Goal: Information Seeking & Learning: Learn about a topic

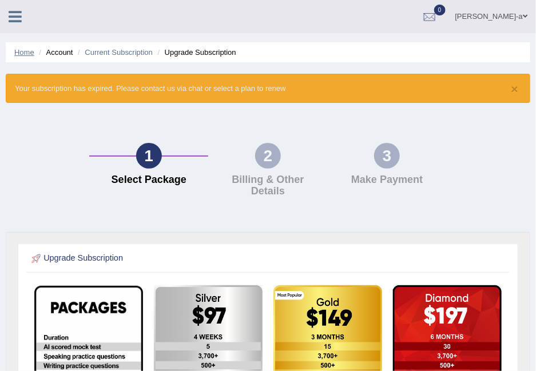
click at [18, 51] on link "Home" at bounding box center [24, 52] width 20 height 9
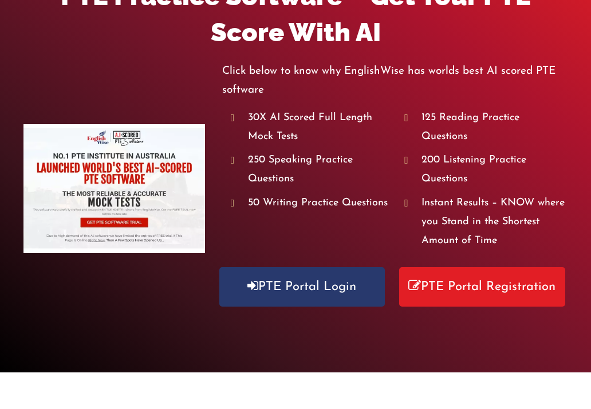
scroll to position [237, 0]
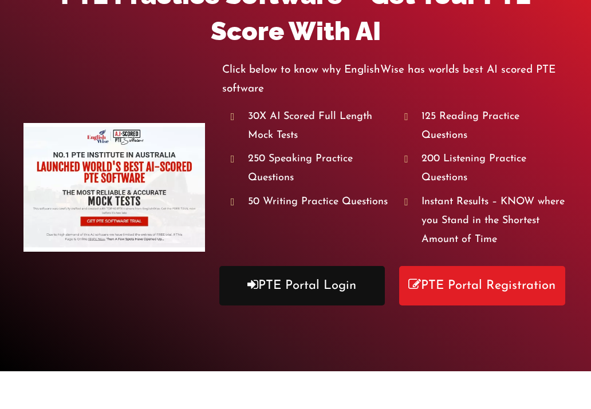
click at [312, 271] on link "PTE Portal Login" at bounding box center [301, 285] width 165 height 39
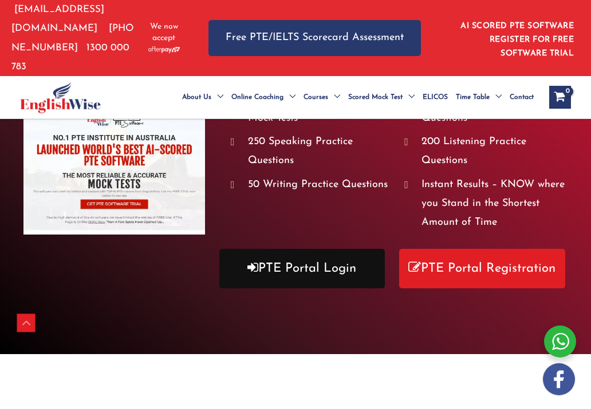
scroll to position [220, 0]
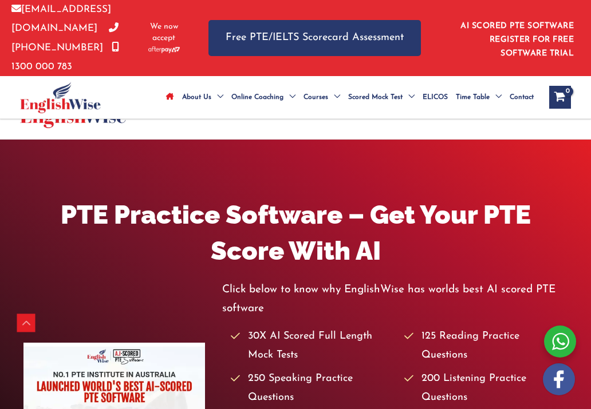
scroll to position [279, 0]
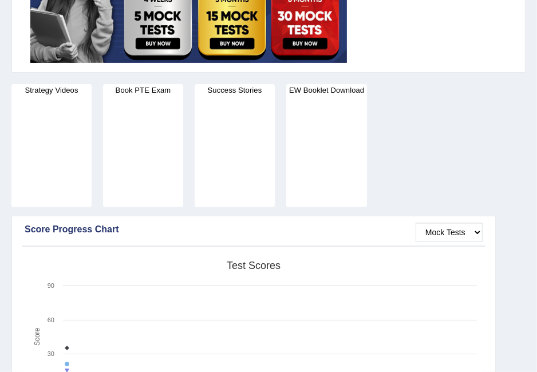
scroll to position [218, 0]
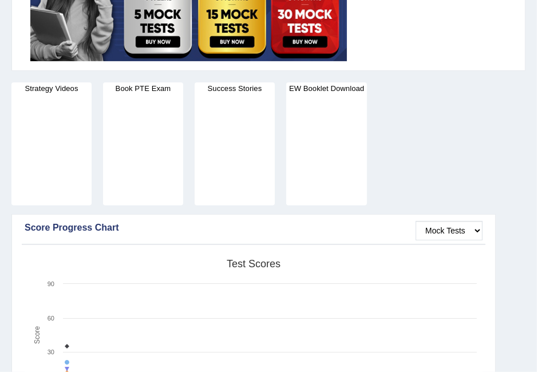
click at [52, 87] on h4 "Strategy Videos" at bounding box center [51, 88] width 80 height 12
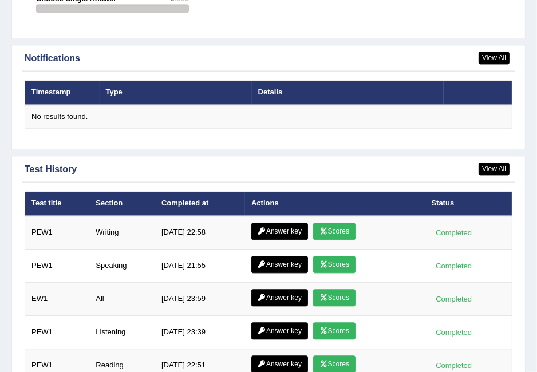
scroll to position [1745, 0]
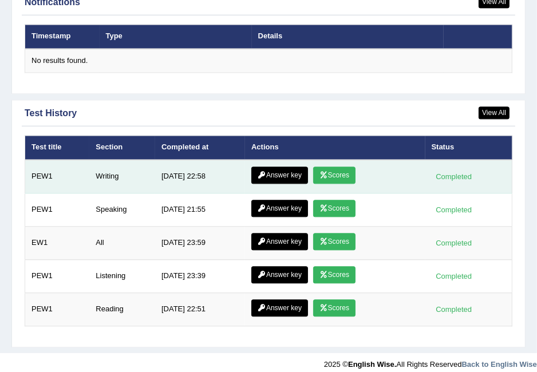
click at [284, 169] on link "Answer key" at bounding box center [279, 175] width 57 height 17
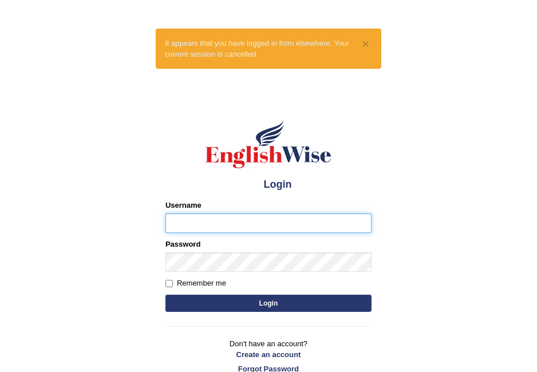
type input "sayaronel6"
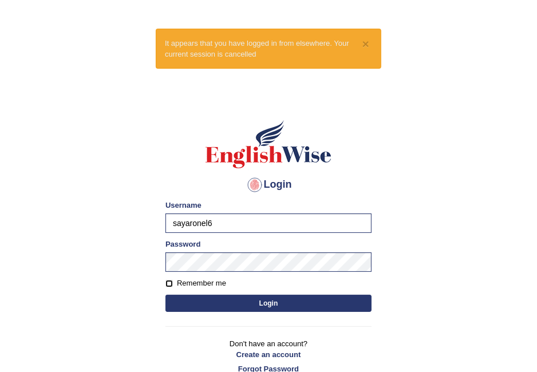
click at [172, 283] on input "Remember me" at bounding box center [168, 283] width 7 height 7
checkbox input "true"
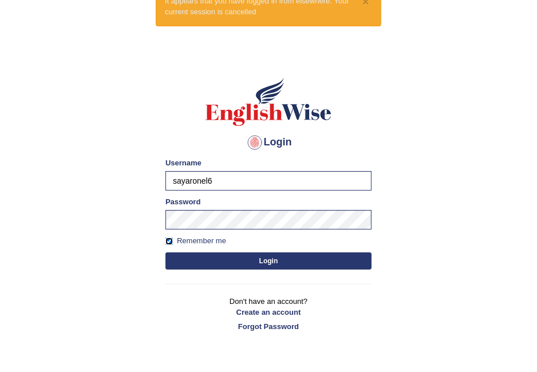
scroll to position [60, 0]
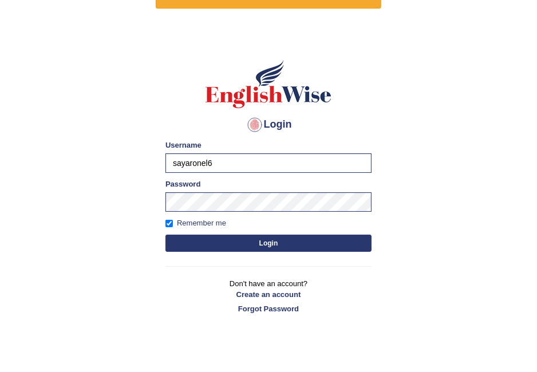
click at [268, 242] on button "Login" at bounding box center [268, 243] width 206 height 17
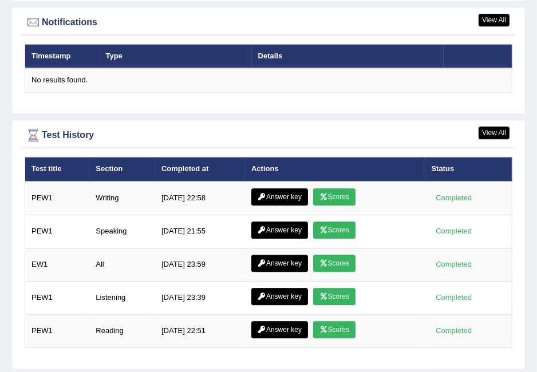
scroll to position [1957, 0]
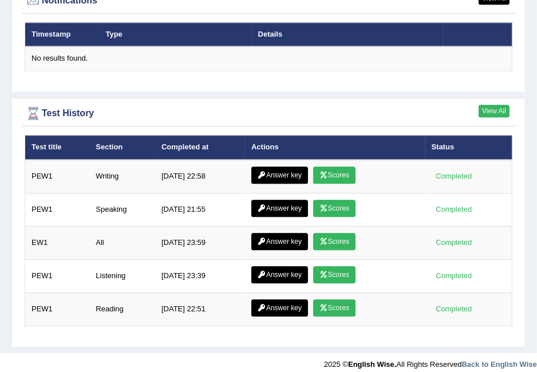
click at [499, 105] on link "View All" at bounding box center [493, 111] width 31 height 13
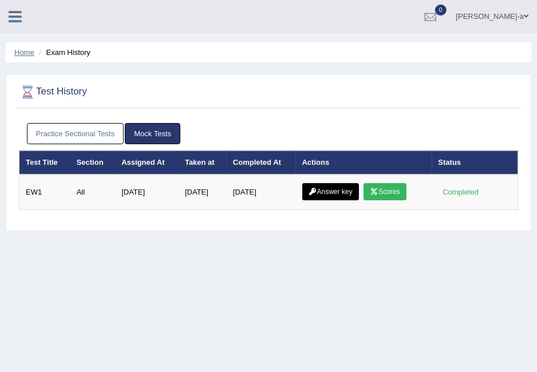
click at [21, 53] on link "Home" at bounding box center [24, 52] width 20 height 9
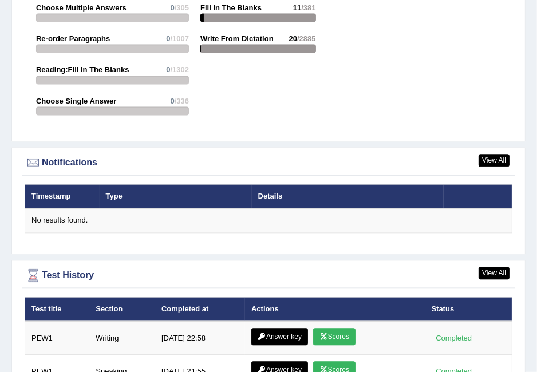
scroll to position [1724, 0]
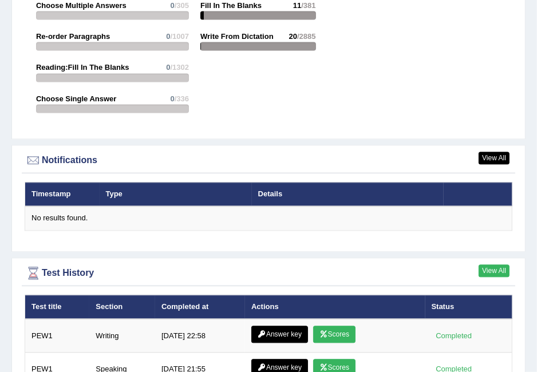
click at [497, 264] on link "View All" at bounding box center [493, 270] width 31 height 13
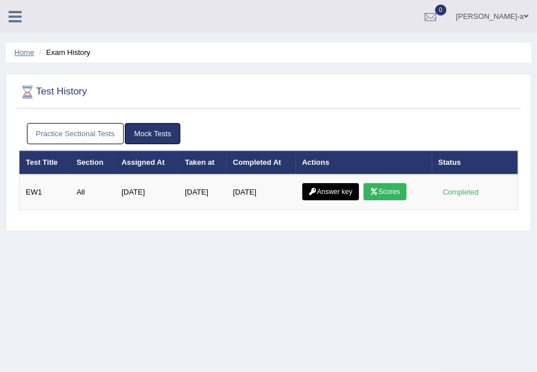
click at [27, 50] on link "Home" at bounding box center [24, 52] width 20 height 9
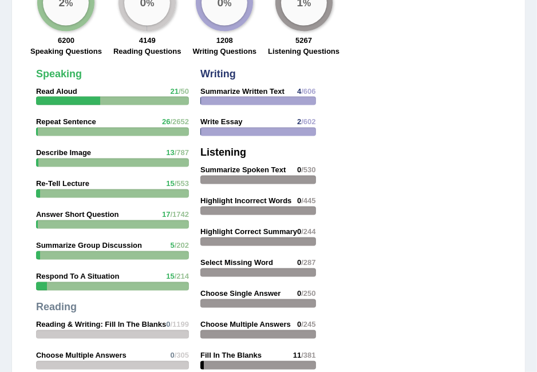
scroll to position [1375, 0]
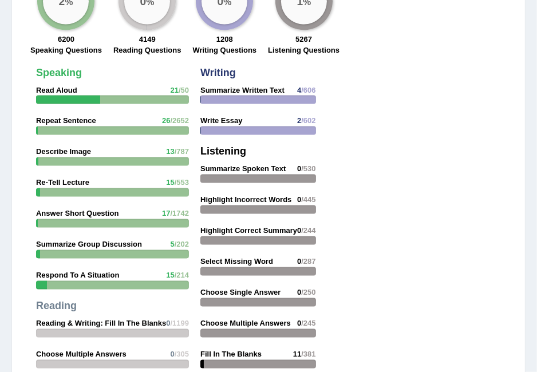
click at [65, 96] on div at bounding box center [68, 100] width 64 height 9
click at [73, 45] on label "Speaking Questions" at bounding box center [66, 50] width 72 height 11
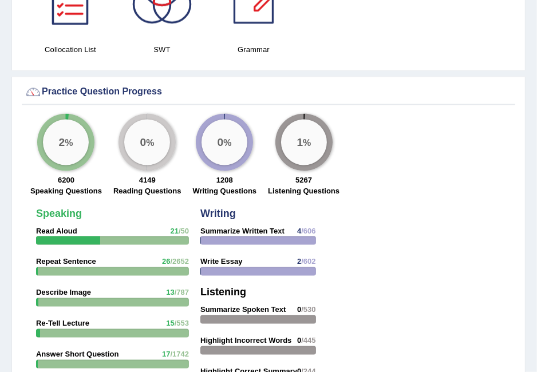
scroll to position [1225, 0]
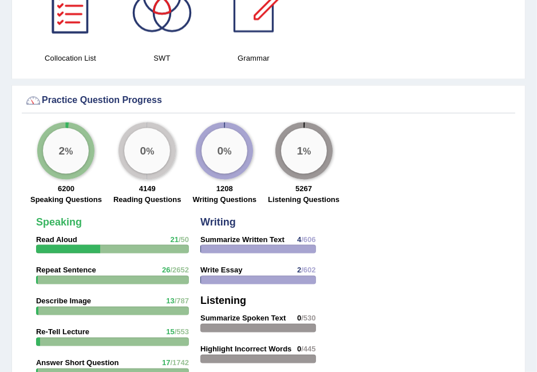
click at [73, 141] on div "2 %" at bounding box center [66, 151] width 46 height 46
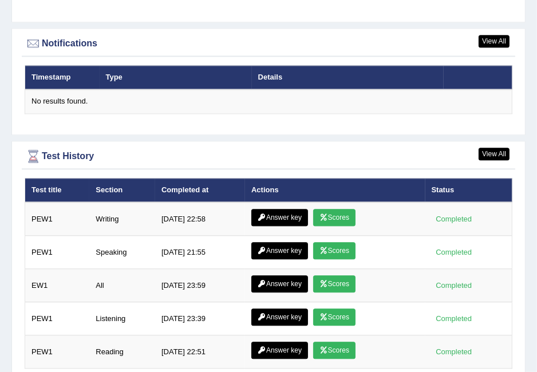
scroll to position [1883, 0]
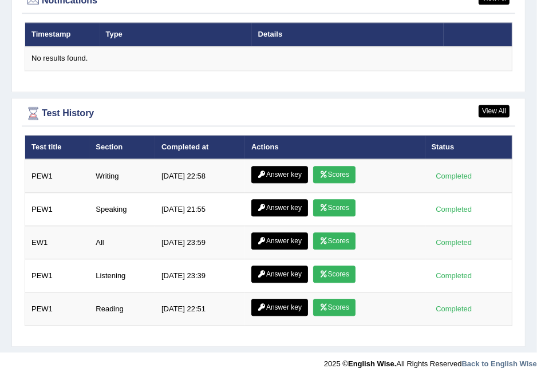
click at [67, 105] on div "Test History" at bounding box center [269, 113] width 488 height 17
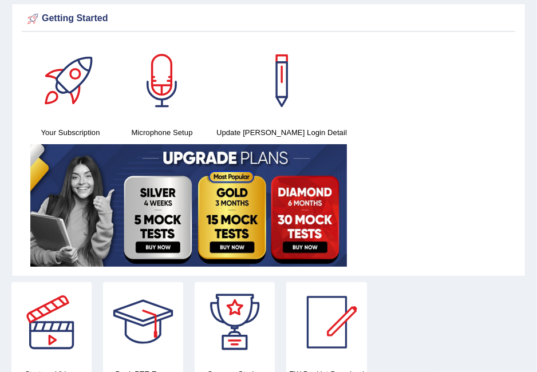
scroll to position [0, 0]
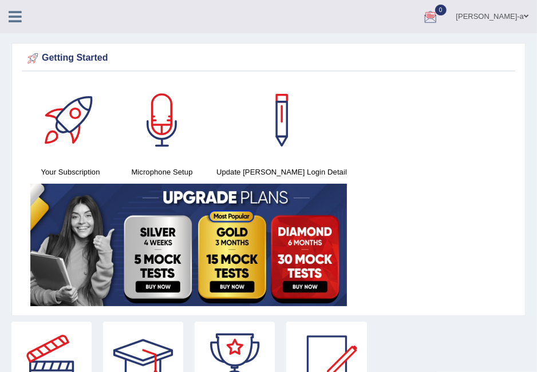
click at [439, 13] on div at bounding box center [430, 17] width 17 height 17
click at [383, 52] on strong "See All Alerts" at bounding box center [358, 47] width 51 height 9
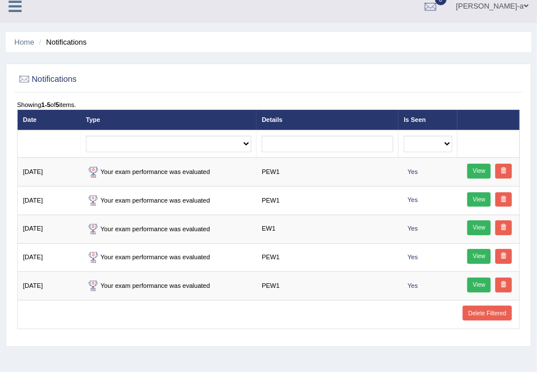
scroll to position [10, 0]
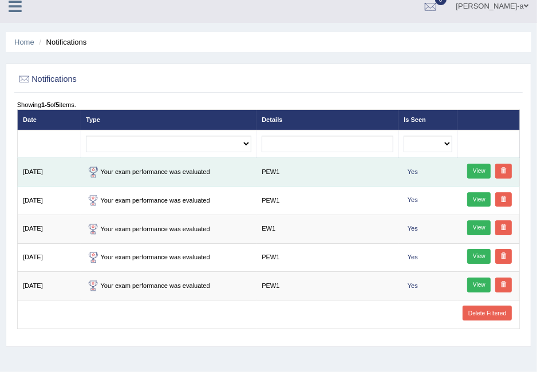
click at [485, 171] on link "View" at bounding box center [478, 171] width 23 height 15
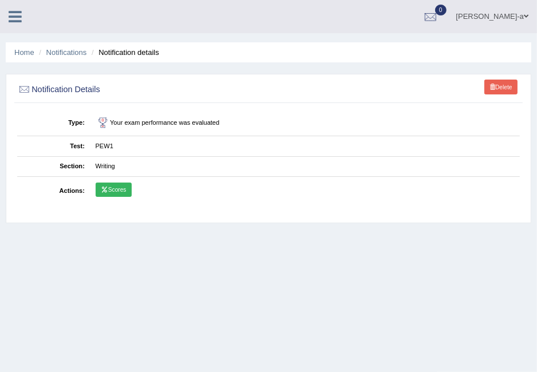
click at [118, 188] on link "Scores" at bounding box center [114, 190] width 36 height 15
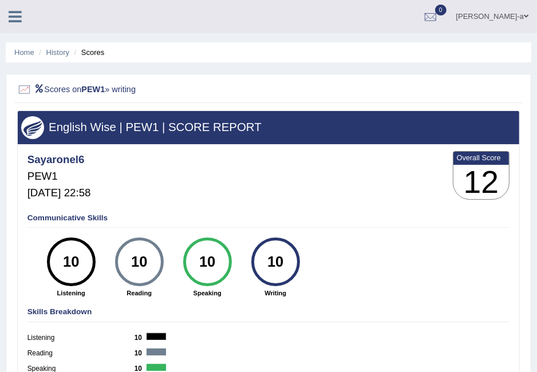
click at [60, 57] on li "History" at bounding box center [52, 52] width 33 height 11
click at [61, 52] on link "History" at bounding box center [57, 52] width 23 height 9
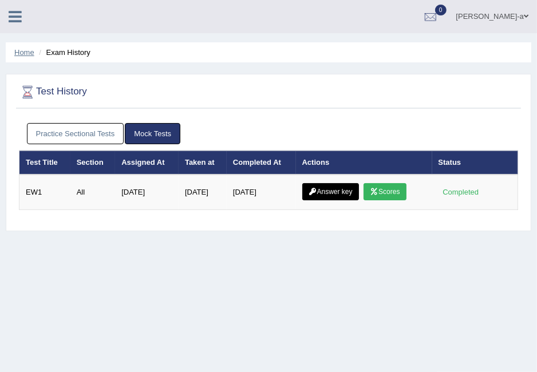
click at [23, 54] on link "Home" at bounding box center [24, 52] width 20 height 9
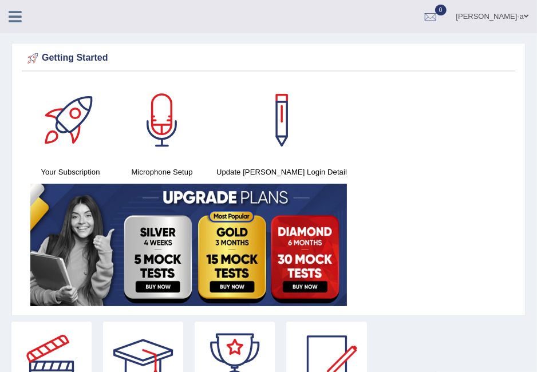
click at [17, 18] on icon at bounding box center [15, 16] width 13 height 15
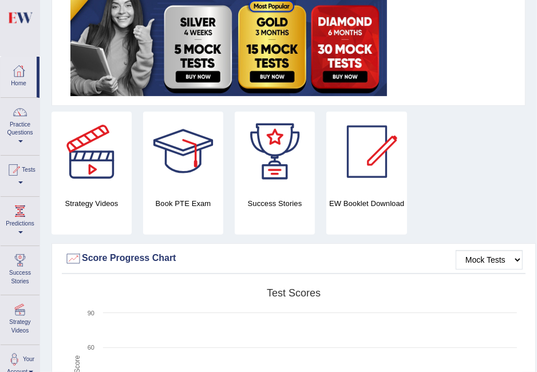
scroll to position [215, 0]
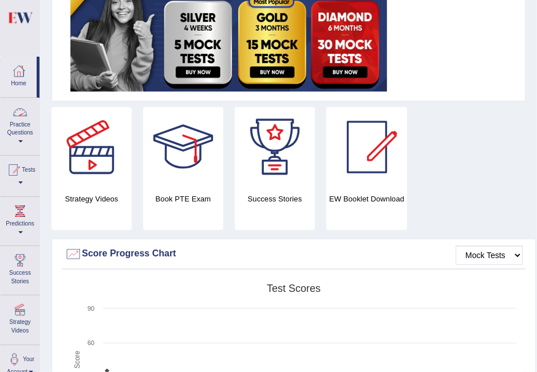
click at [14, 128] on link "Practice Questions" at bounding box center [20, 125] width 39 height 54
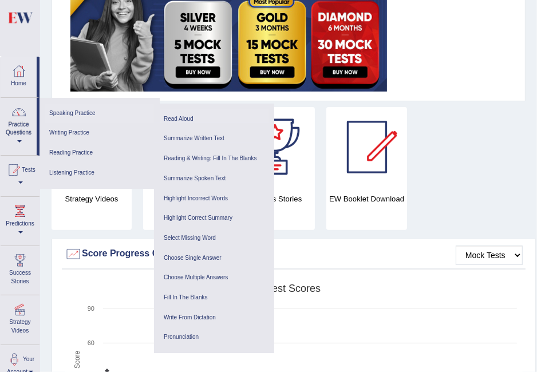
click at [183, 117] on link "Read Aloud" at bounding box center [214, 119] width 109 height 20
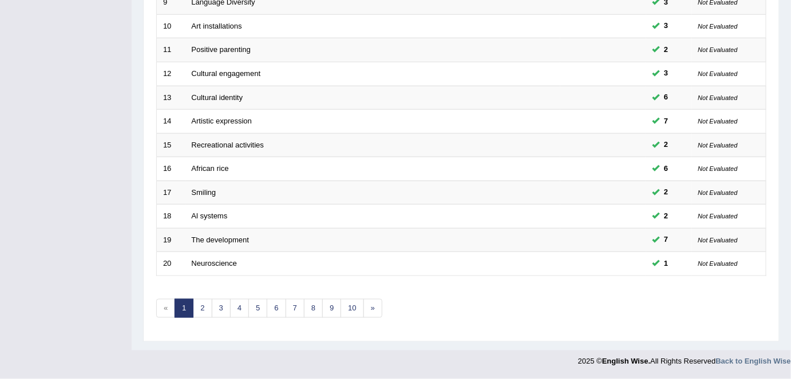
scroll to position [389, 0]
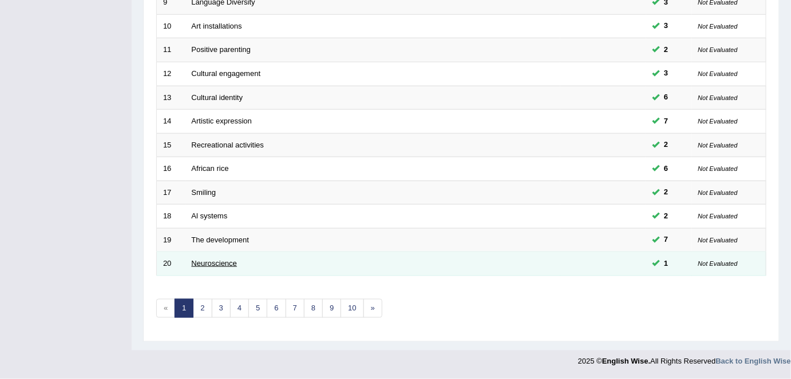
click at [222, 263] on link "Neuroscience" at bounding box center [215, 263] width 46 height 9
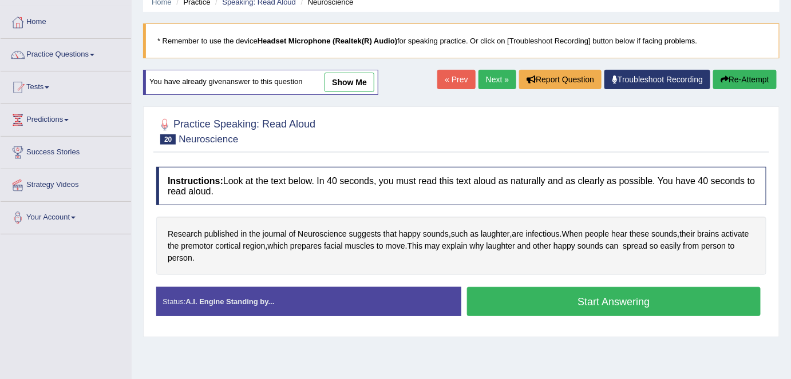
scroll to position [50, 0]
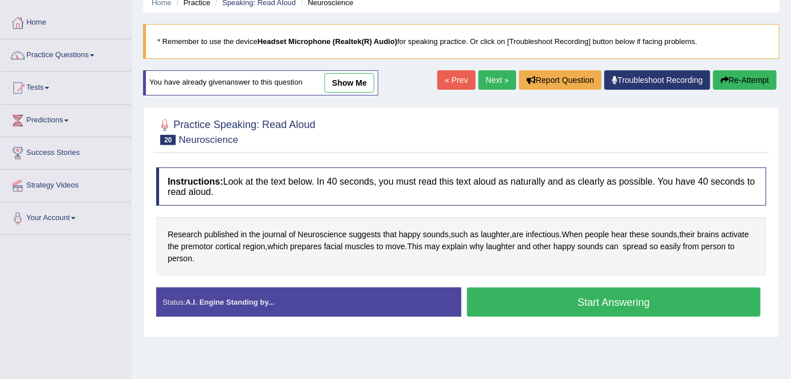
click at [493, 80] on link "Next »" at bounding box center [497, 79] width 38 height 19
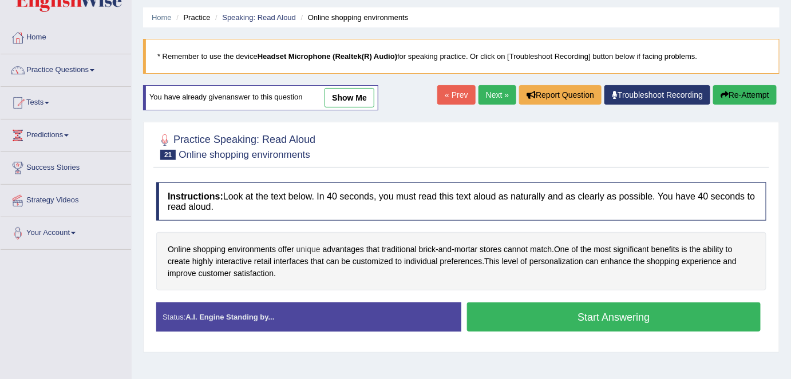
scroll to position [34, 0]
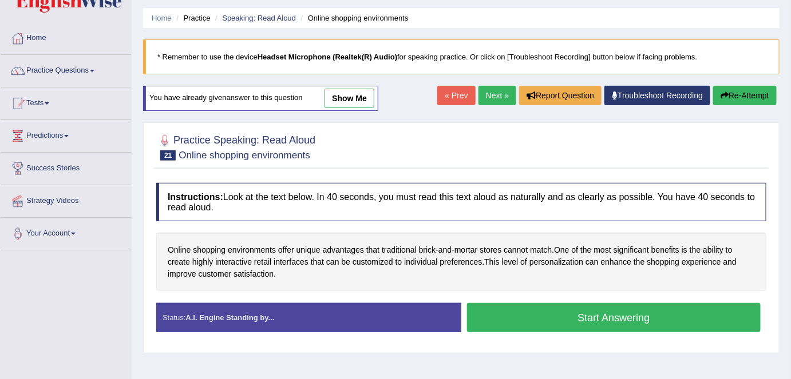
drag, startPoint x: 553, startPoint y: 339, endPoint x: 569, endPoint y: 403, distance: 66.2
click at [569, 345] on html "Toggle navigation Home Practice Questions Speaking Practice Read Aloud Repeat S…" at bounding box center [395, 155] width 791 height 379
click at [609, 318] on button "Start Answering" at bounding box center [614, 317] width 294 height 29
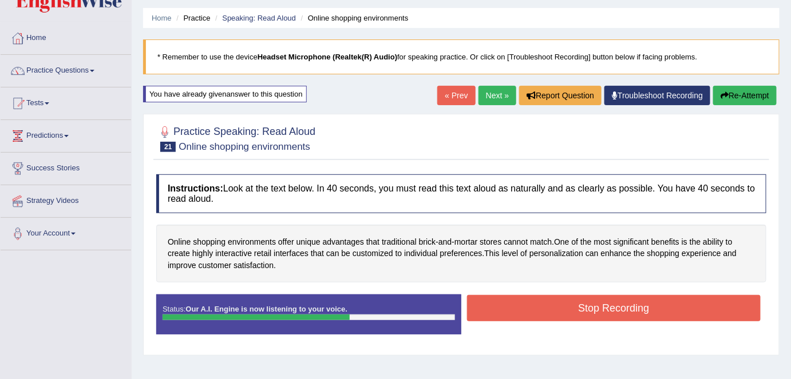
click at [609, 316] on button "Stop Recording" at bounding box center [614, 308] width 294 height 26
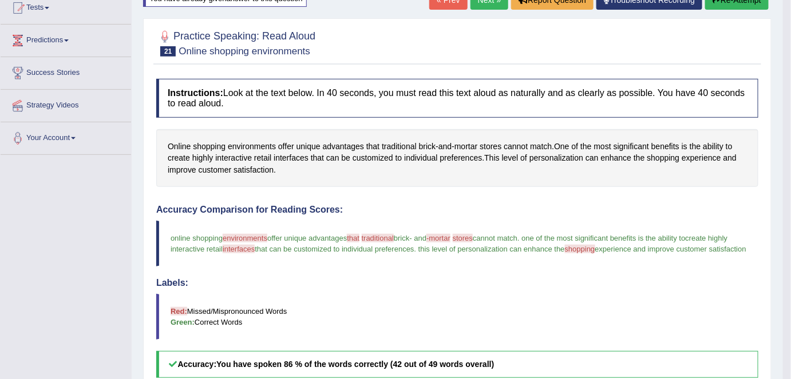
scroll to position [82, 0]
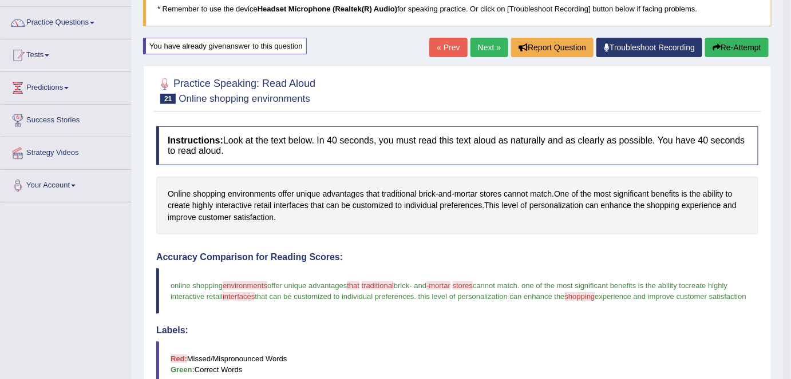
click at [729, 43] on button "Re-Attempt" at bounding box center [737, 47] width 64 height 19
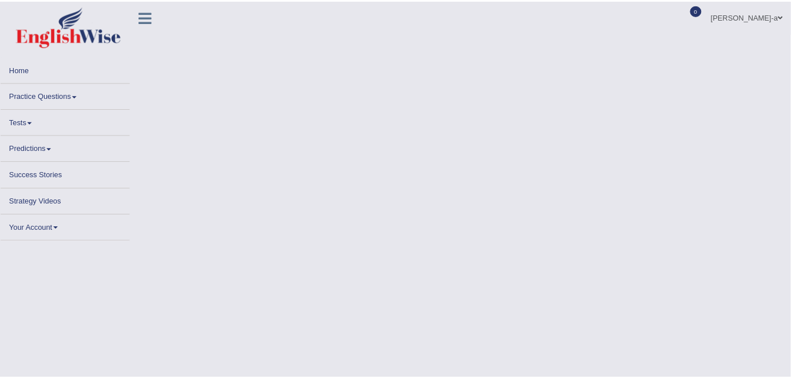
scroll to position [82, 0]
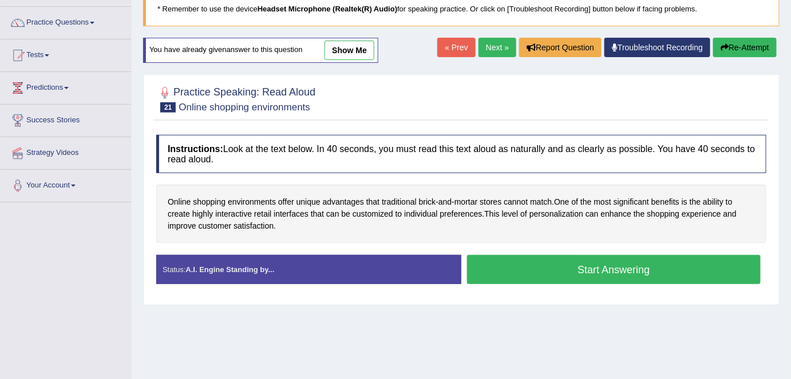
click at [593, 272] on button "Start Answering" at bounding box center [614, 269] width 294 height 29
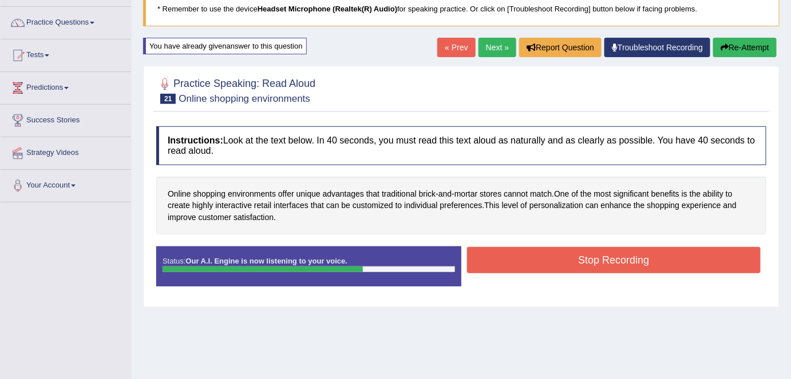
click at [593, 266] on button "Stop Recording" at bounding box center [614, 260] width 294 height 26
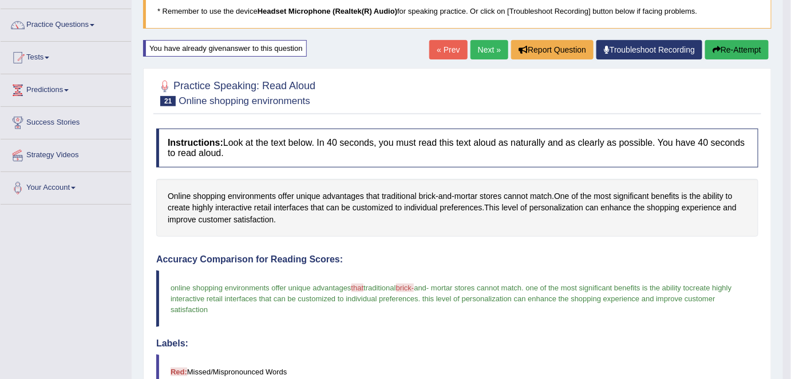
scroll to position [79, 0]
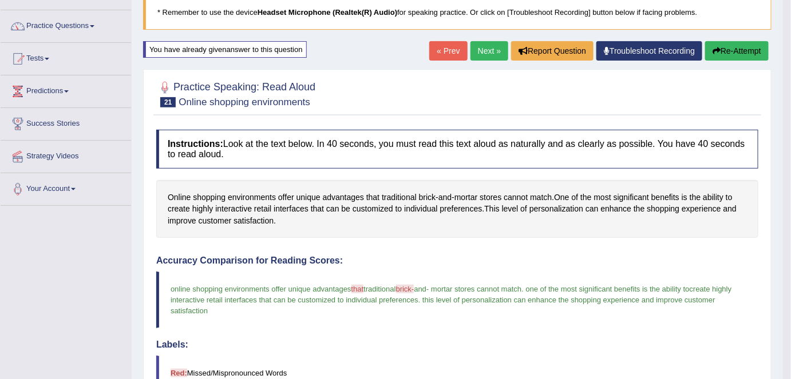
click at [731, 55] on button "Re-Attempt" at bounding box center [737, 50] width 64 height 19
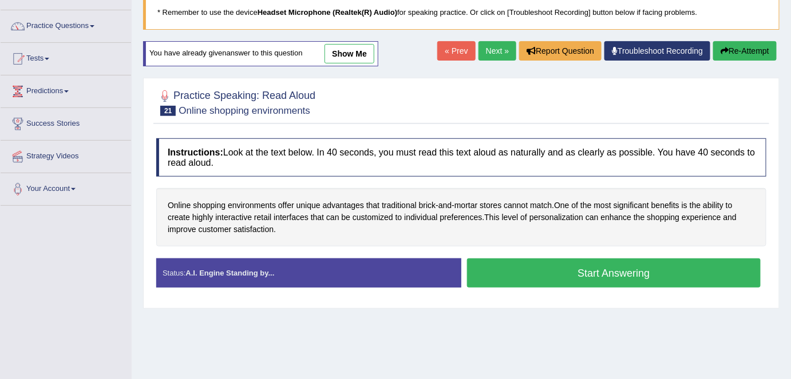
click at [589, 270] on button "Start Answering" at bounding box center [614, 273] width 294 height 29
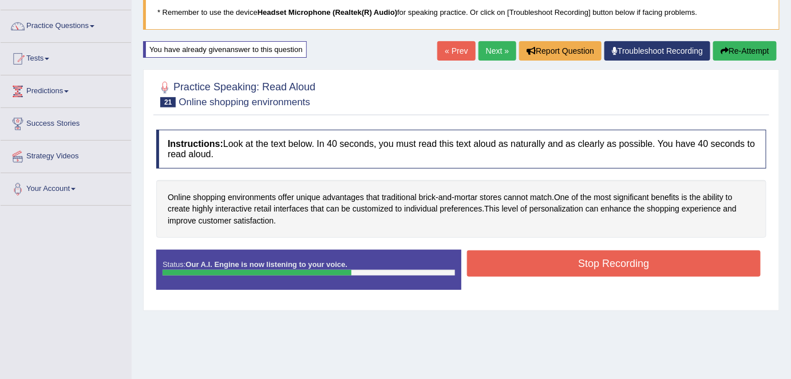
click at [591, 264] on button "Stop Recording" at bounding box center [614, 264] width 294 height 26
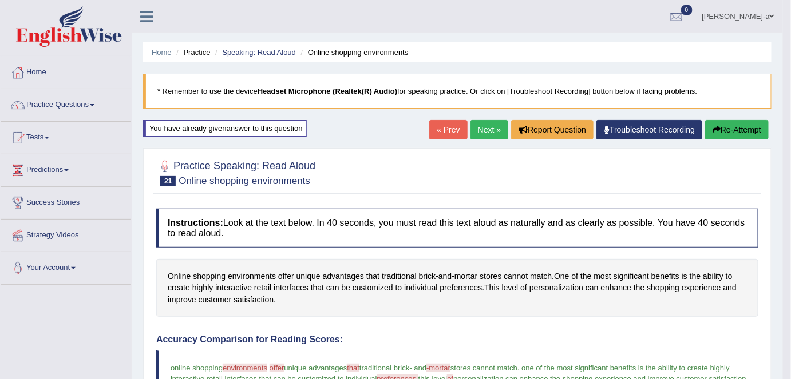
click at [734, 126] on button "Re-Attempt" at bounding box center [737, 129] width 64 height 19
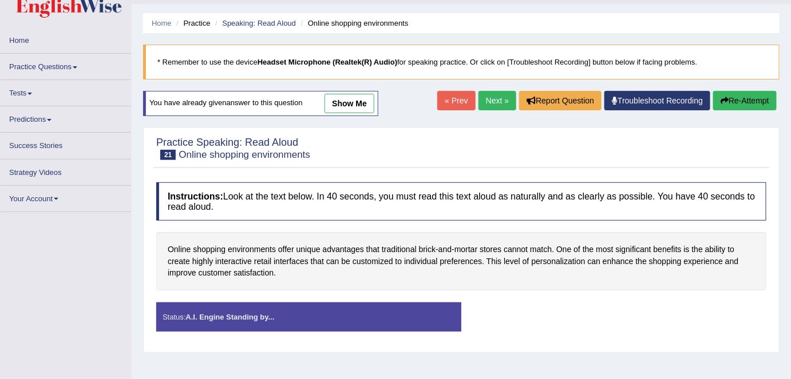
scroll to position [29, 0]
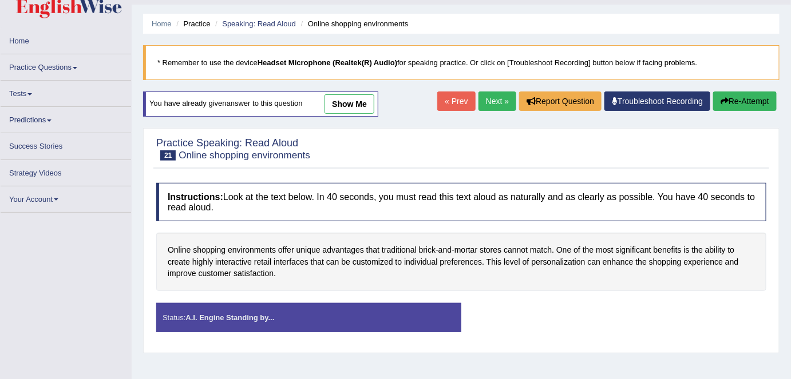
click at [454, 101] on link "« Prev" at bounding box center [456, 101] width 38 height 19
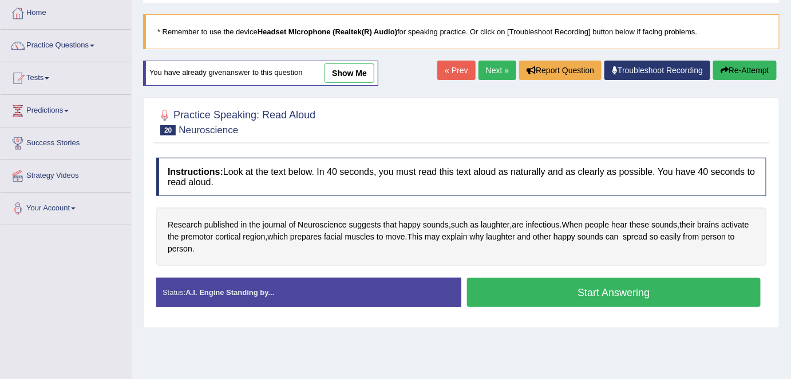
scroll to position [60, 0]
click at [344, 70] on link "show me" at bounding box center [349, 73] width 50 height 19
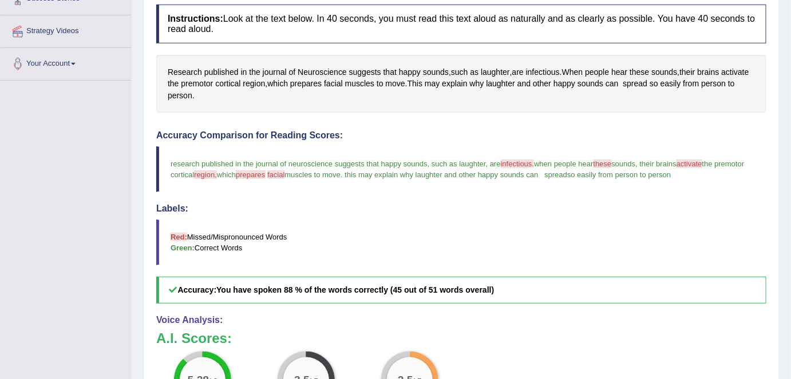
scroll to position [48, 0]
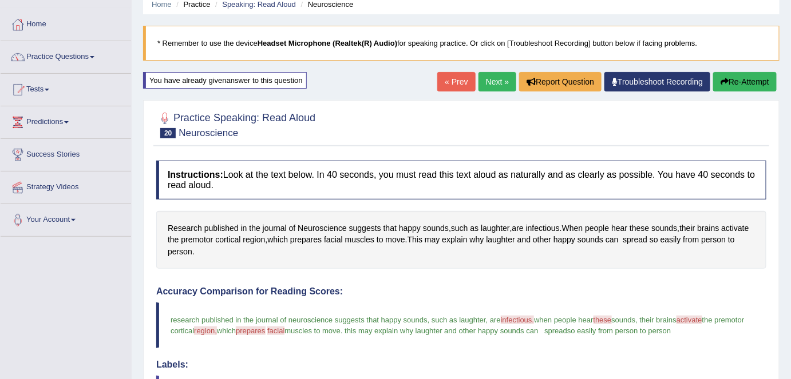
click at [748, 77] on button "Re-Attempt" at bounding box center [745, 81] width 64 height 19
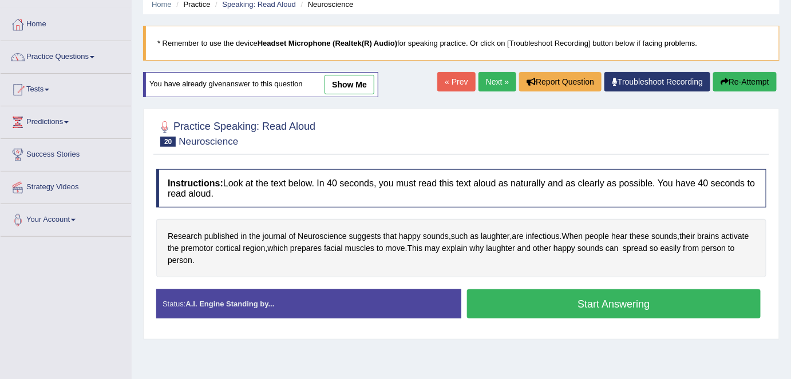
click at [598, 305] on button "Start Answering" at bounding box center [614, 304] width 294 height 29
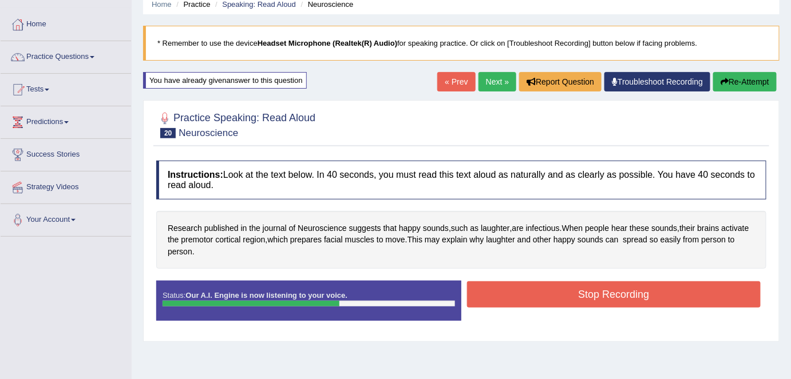
click at [601, 290] on button "Stop Recording" at bounding box center [614, 295] width 294 height 26
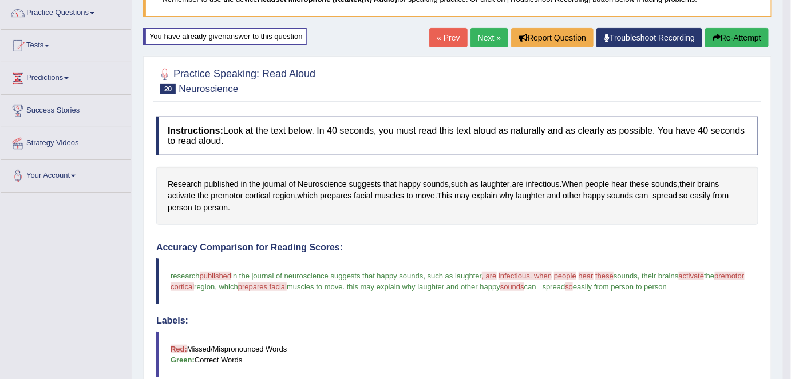
scroll to position [93, 0]
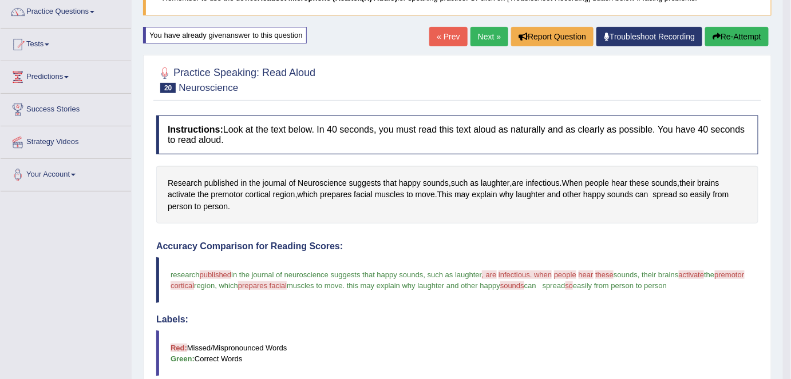
click at [740, 34] on button "Re-Attempt" at bounding box center [737, 36] width 64 height 19
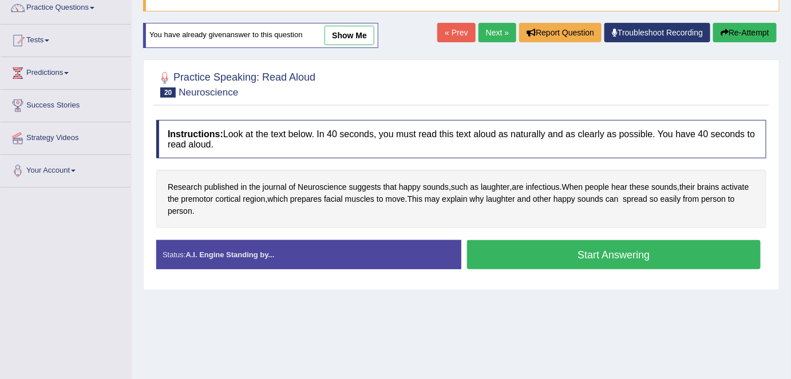
click at [588, 254] on button "Start Answering" at bounding box center [614, 254] width 294 height 29
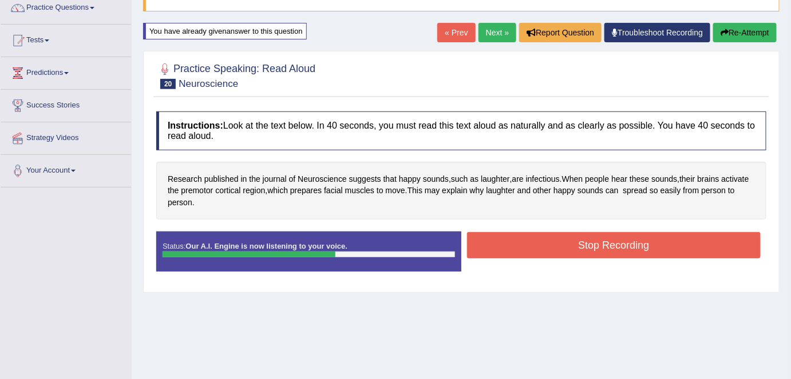
click at [589, 244] on button "Stop Recording" at bounding box center [614, 245] width 294 height 26
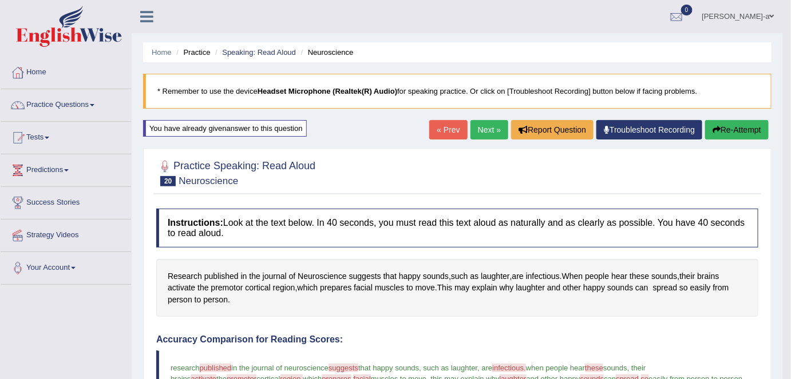
click at [482, 129] on link "Next »" at bounding box center [489, 129] width 38 height 19
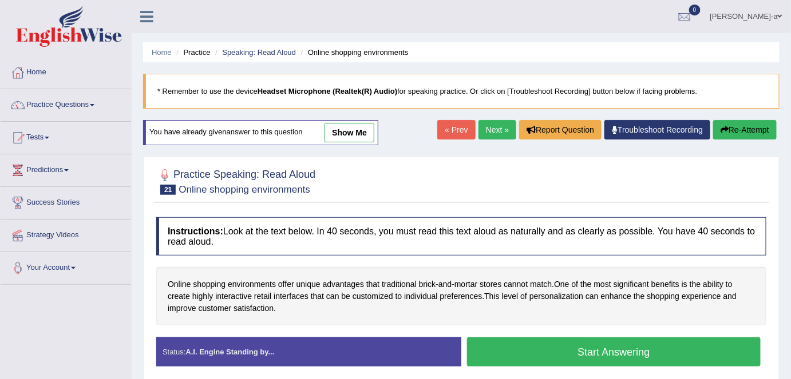
click at [453, 130] on link "« Prev" at bounding box center [456, 129] width 38 height 19
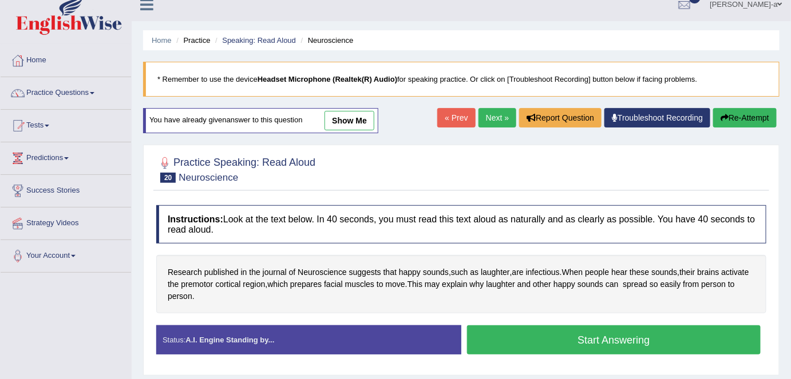
scroll to position [11, 0]
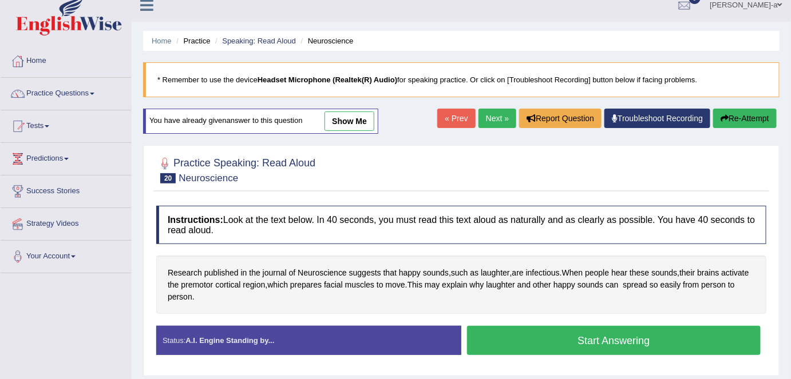
click at [360, 117] on link "show me" at bounding box center [349, 121] width 50 height 19
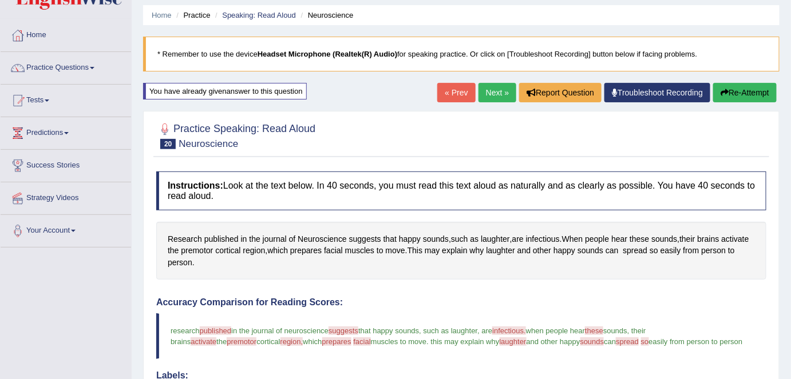
scroll to position [33, 0]
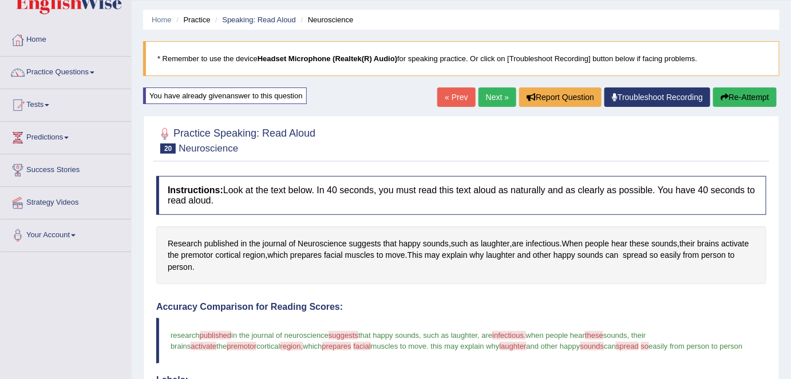
click at [498, 94] on link "Next »" at bounding box center [497, 97] width 38 height 19
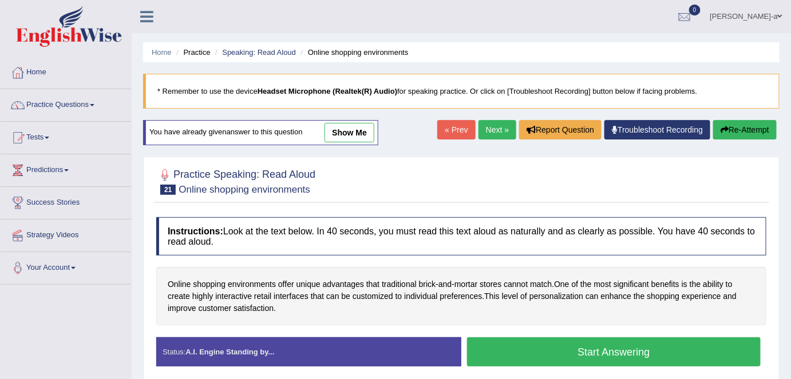
click at [351, 132] on link "show me" at bounding box center [349, 132] width 50 height 19
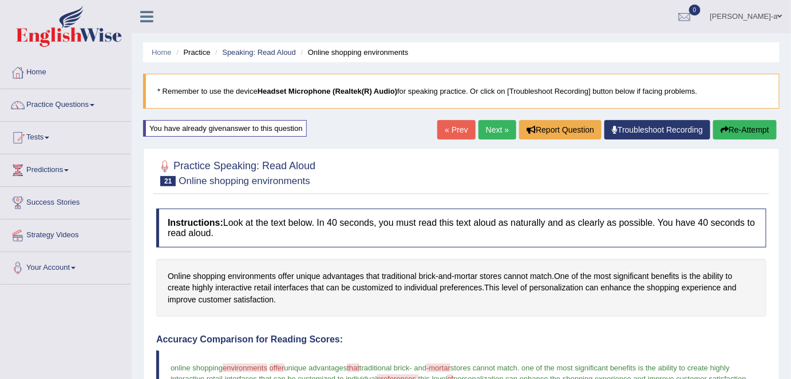
click at [494, 129] on link "Next »" at bounding box center [497, 129] width 38 height 19
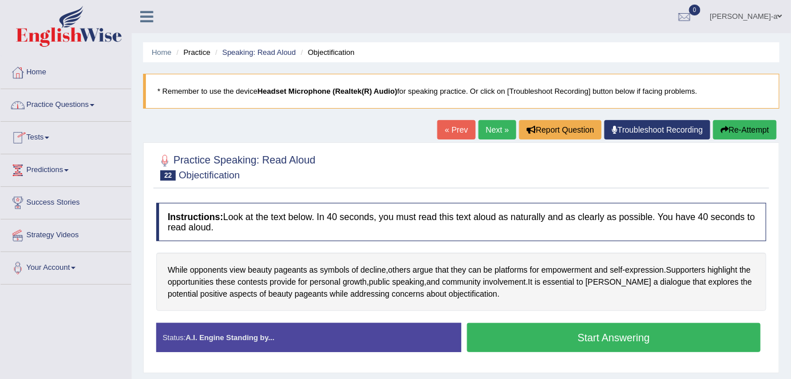
click at [92, 102] on link "Practice Questions" at bounding box center [66, 103] width 130 height 29
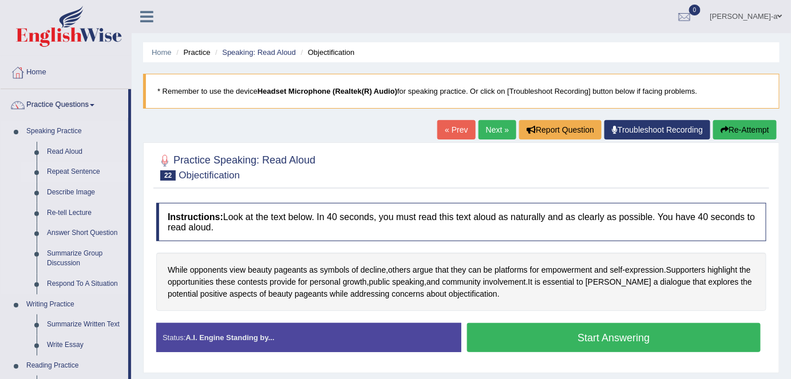
click at [92, 171] on link "Repeat Sentence" at bounding box center [85, 172] width 86 height 21
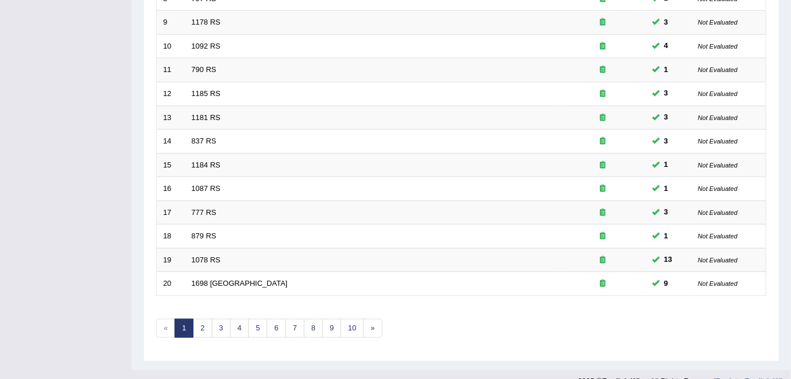
scroll to position [373, 0]
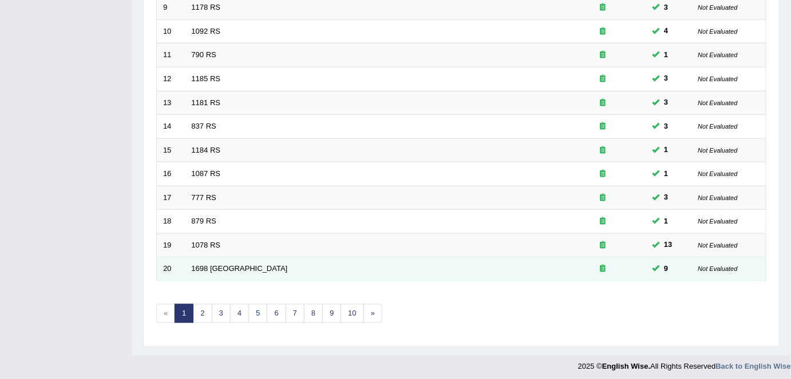
click at [302, 266] on td "1698 [GEOGRAPHIC_DATA]" at bounding box center [372, 270] width 375 height 24
click at [638, 268] on div at bounding box center [603, 269] width 73 height 11
click at [196, 268] on link "1698 RS" at bounding box center [240, 268] width 96 height 9
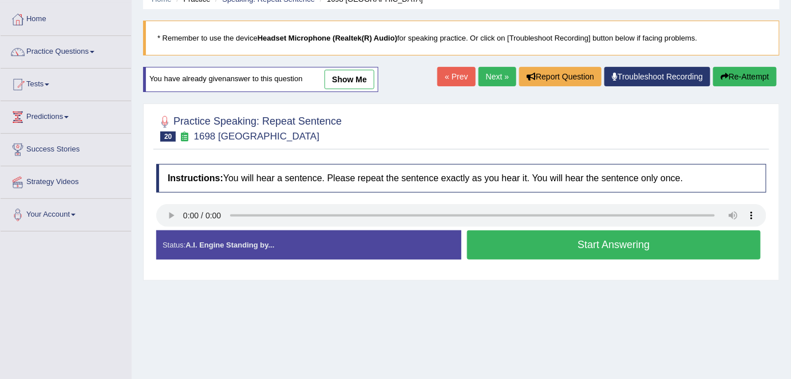
scroll to position [70, 0]
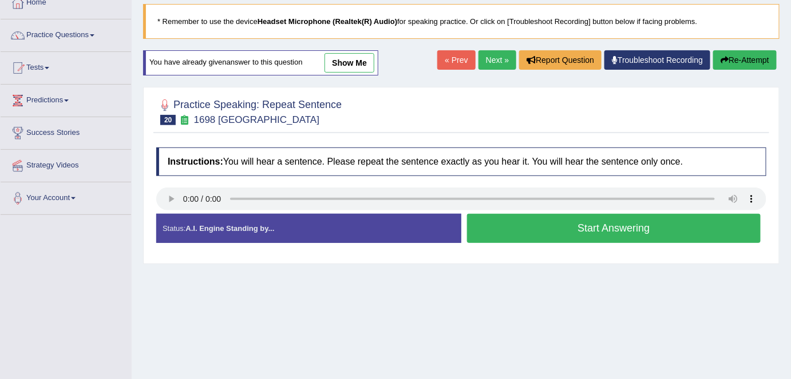
click at [342, 65] on link "show me" at bounding box center [349, 62] width 50 height 19
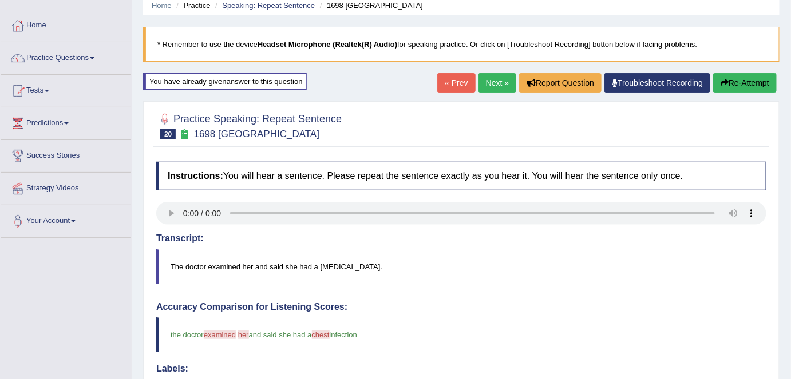
scroll to position [43, 0]
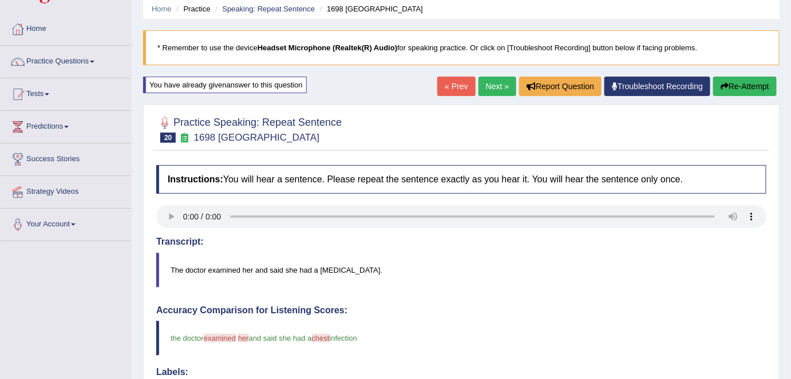
click at [492, 89] on link "Next »" at bounding box center [497, 86] width 38 height 19
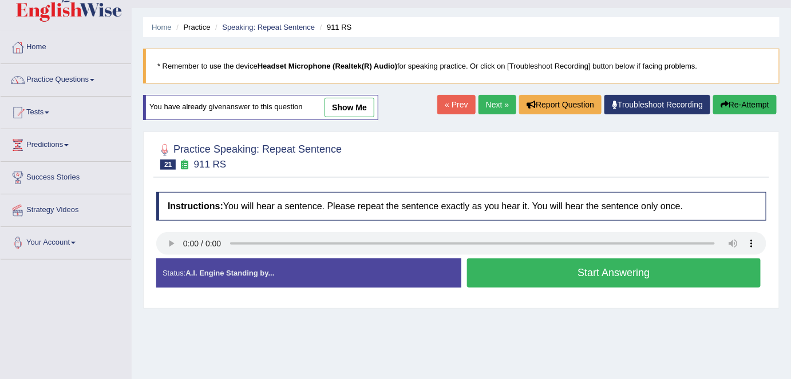
scroll to position [23, 0]
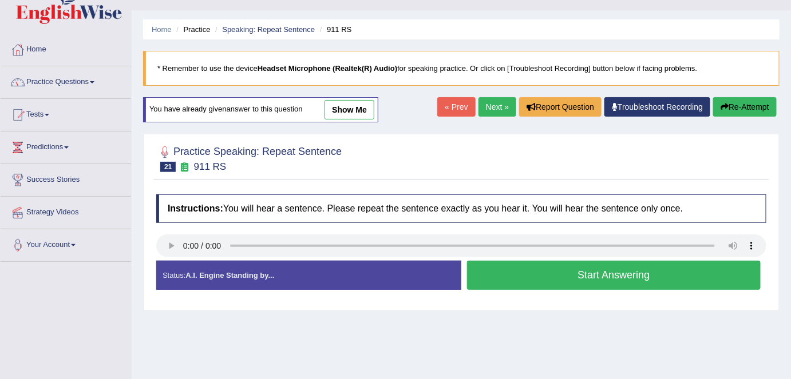
click at [357, 109] on link "show me" at bounding box center [349, 109] width 50 height 19
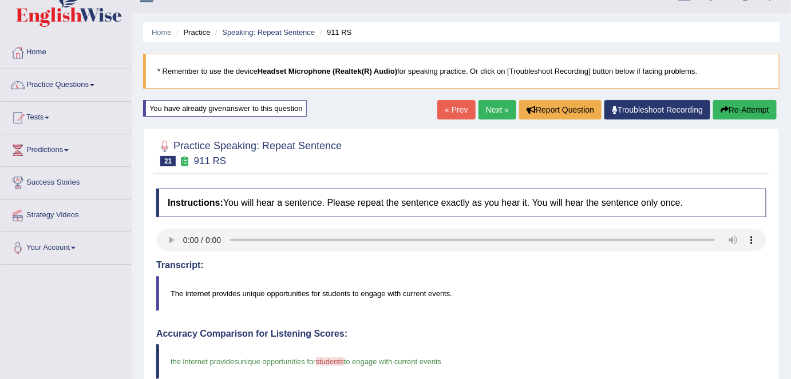
scroll to position [19, 0]
click at [486, 109] on link "Next »" at bounding box center [497, 110] width 38 height 19
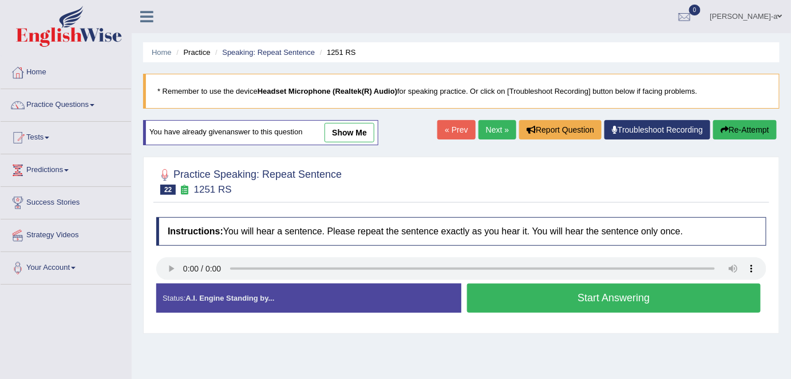
click at [596, 296] on button "Start Answering" at bounding box center [614, 298] width 294 height 29
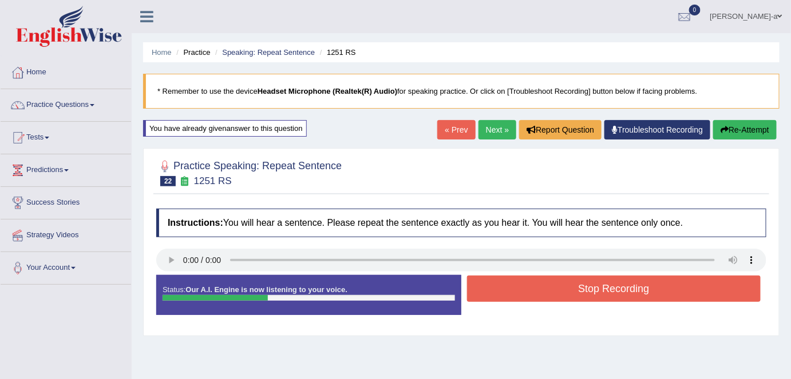
click at [596, 291] on button "Stop Recording" at bounding box center [614, 289] width 294 height 26
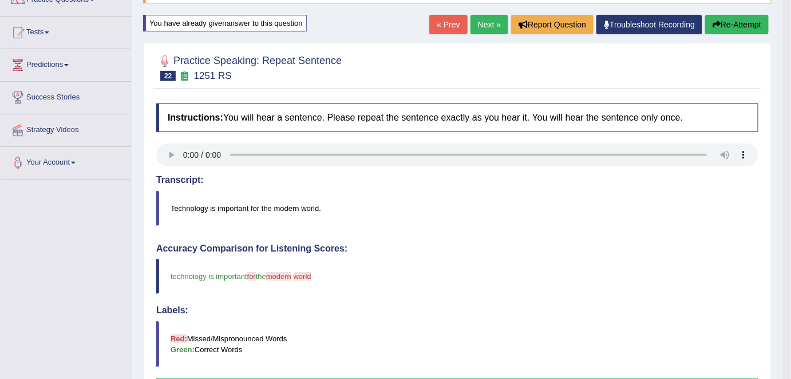
scroll to position [104, 0]
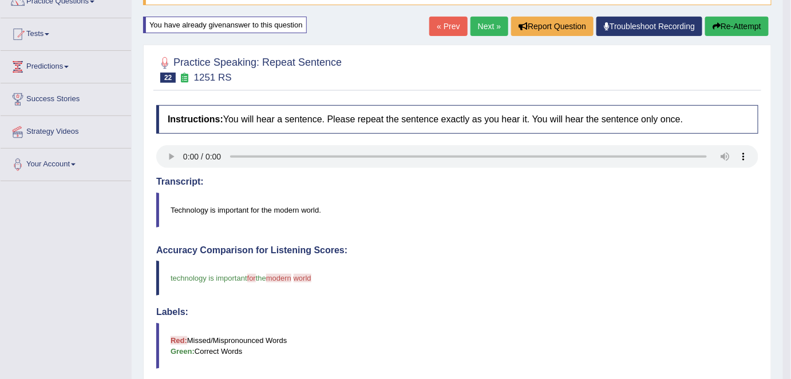
click at [728, 27] on button "Re-Attempt" at bounding box center [737, 26] width 64 height 19
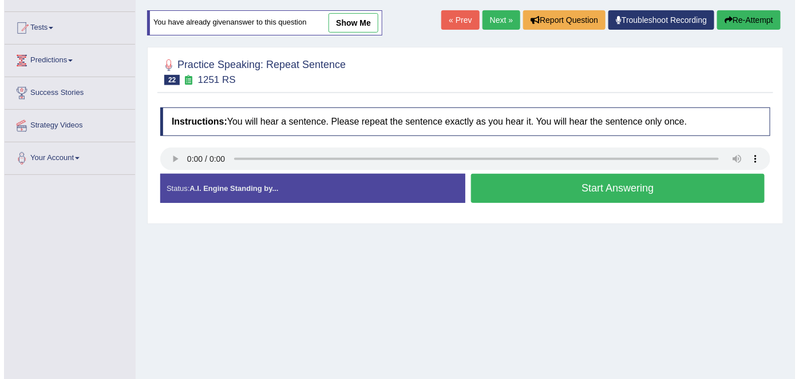
scroll to position [104, 0]
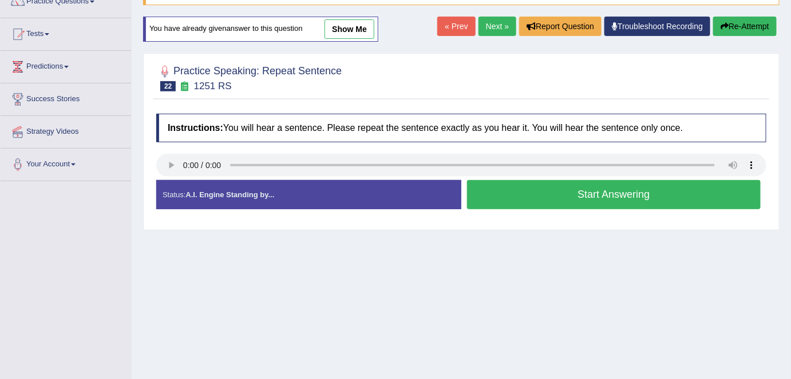
click at [607, 192] on button "Start Answering" at bounding box center [614, 194] width 294 height 29
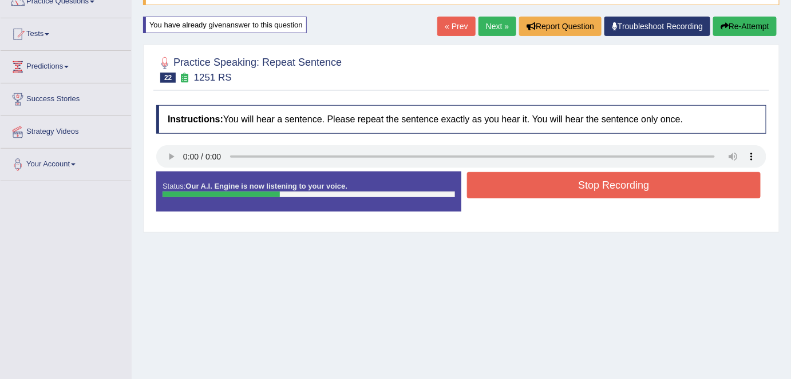
click at [606, 191] on button "Stop Recording" at bounding box center [614, 185] width 294 height 26
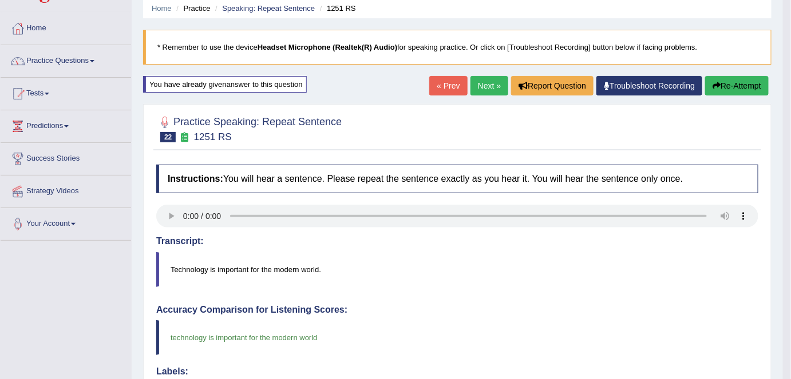
scroll to position [0, 0]
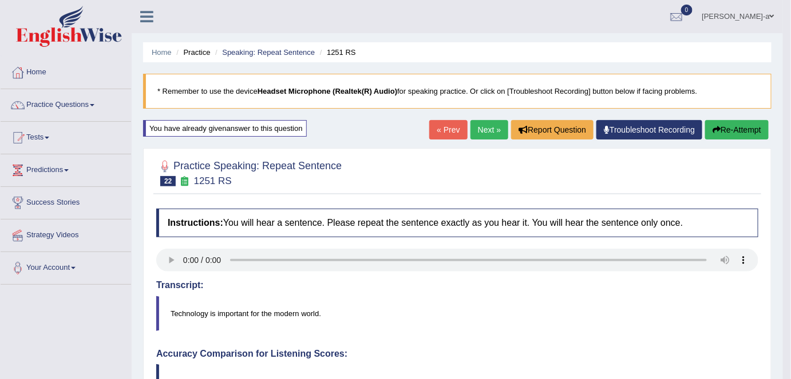
click at [489, 132] on link "Next »" at bounding box center [489, 129] width 38 height 19
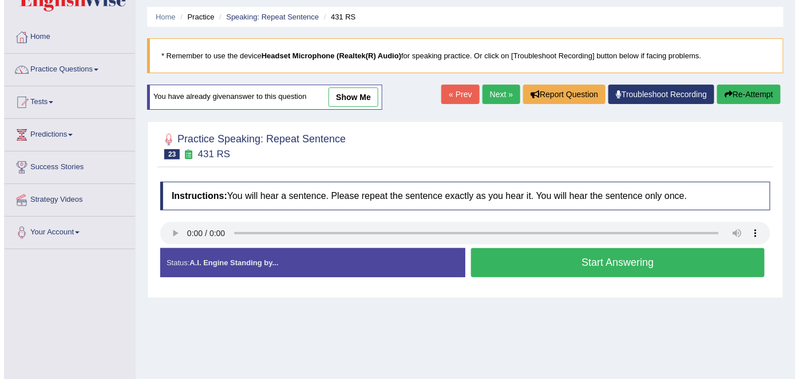
scroll to position [33, 0]
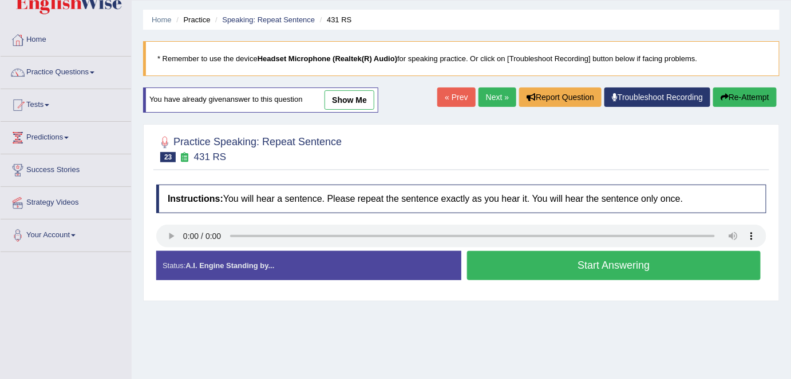
click at [605, 264] on button "Start Answering" at bounding box center [614, 265] width 294 height 29
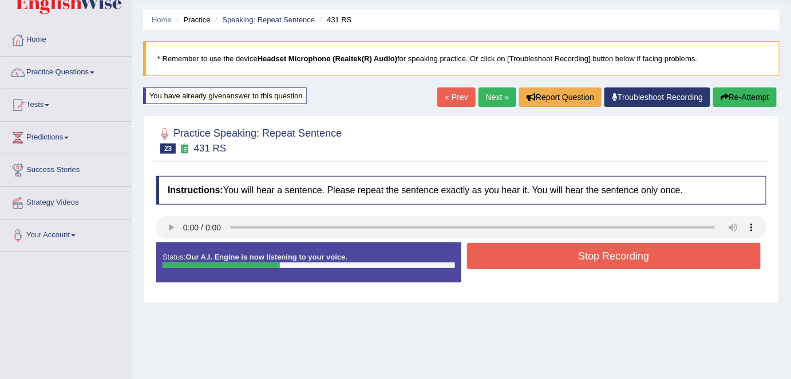
click at [604, 256] on button "Stop Recording" at bounding box center [614, 256] width 294 height 26
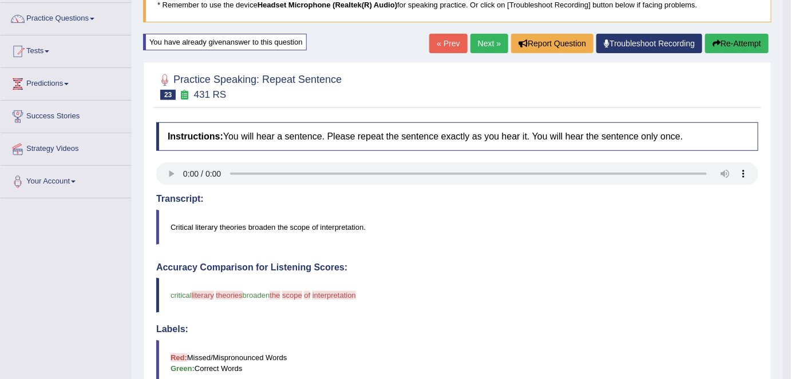
scroll to position [81, 0]
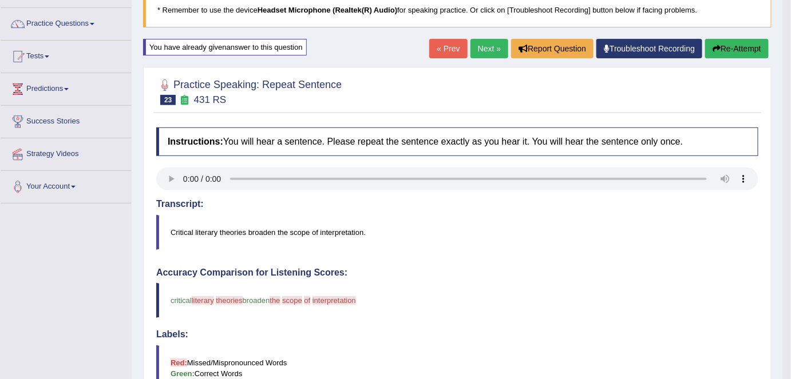
click at [715, 48] on icon "button" at bounding box center [717, 49] width 8 height 8
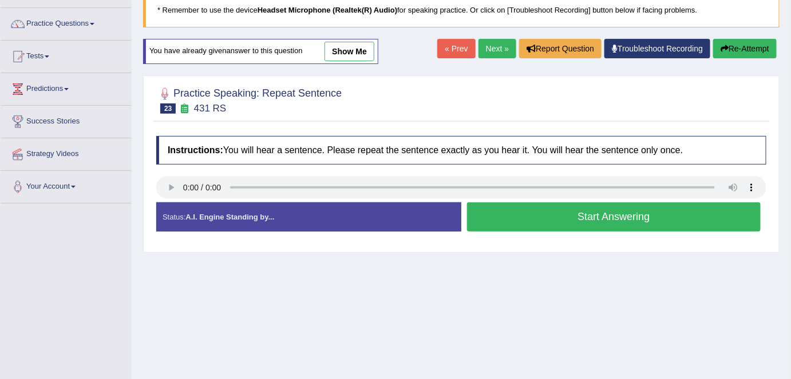
click at [596, 220] on button "Start Answering" at bounding box center [614, 217] width 294 height 29
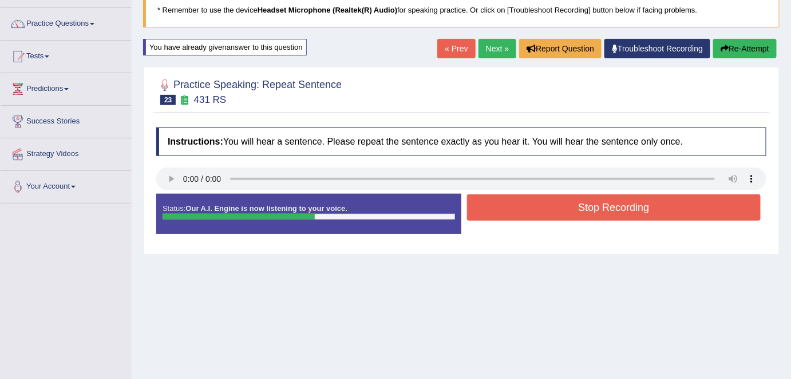
click at [600, 213] on button "Stop Recording" at bounding box center [614, 208] width 294 height 26
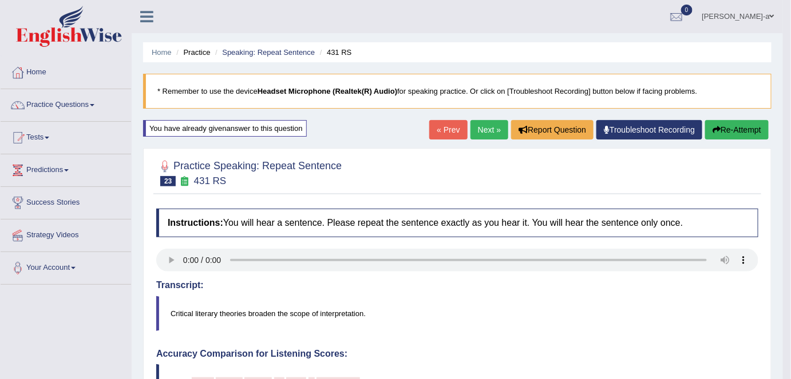
click at [727, 129] on button "Re-Attempt" at bounding box center [737, 129] width 64 height 19
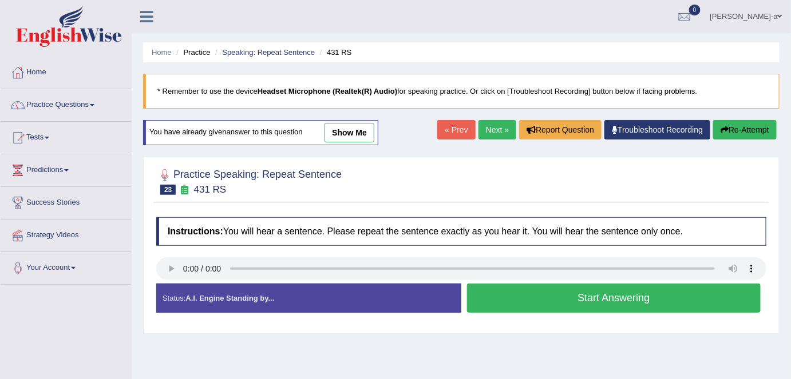
click at [577, 304] on button "Start Answering" at bounding box center [614, 298] width 294 height 29
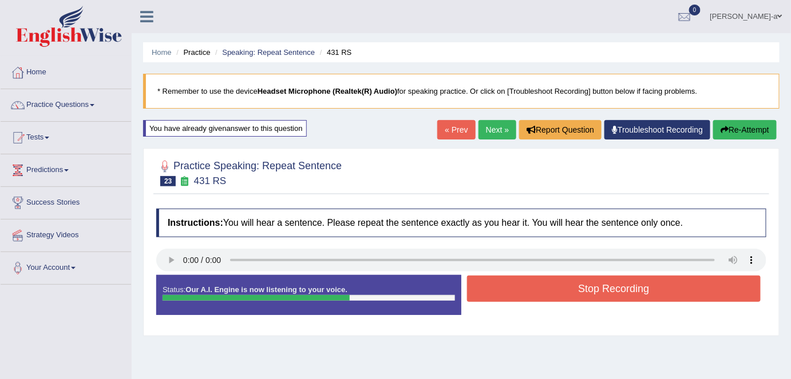
click at [594, 288] on button "Stop Recording" at bounding box center [614, 289] width 294 height 26
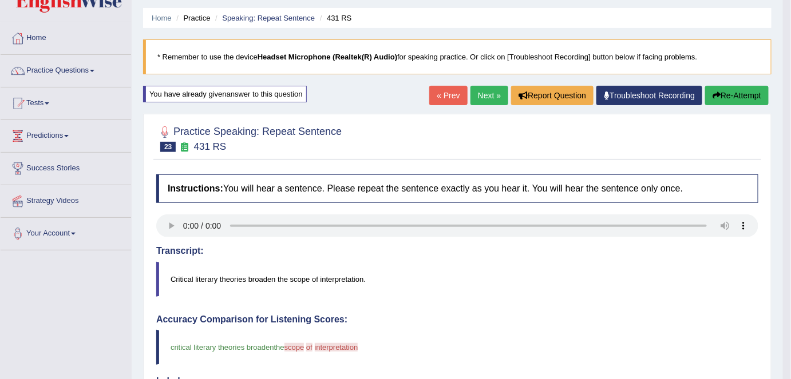
scroll to position [26, 0]
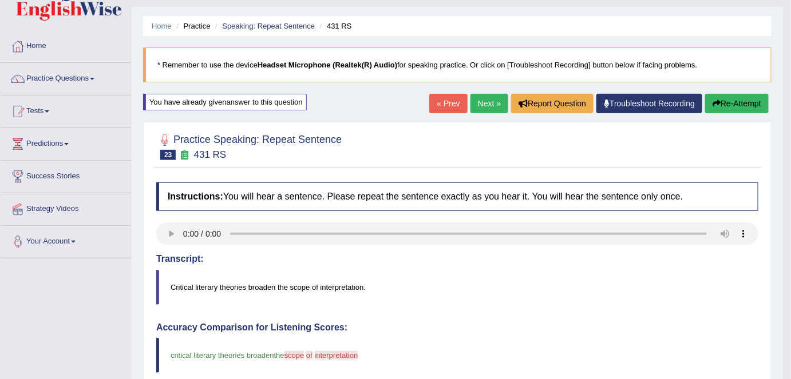
click at [734, 101] on button "Re-Attempt" at bounding box center [737, 103] width 64 height 19
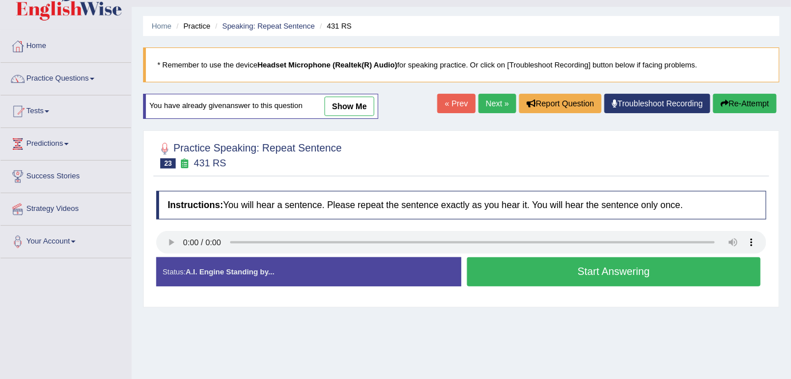
click at [593, 271] on button "Start Answering" at bounding box center [614, 272] width 294 height 29
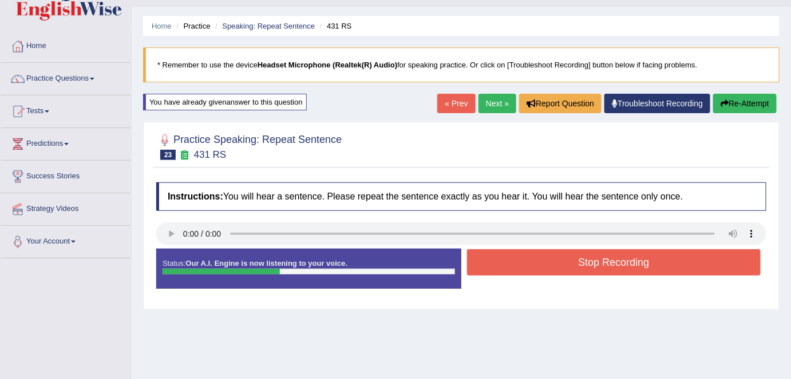
click at [591, 258] on button "Stop Recording" at bounding box center [614, 263] width 294 height 26
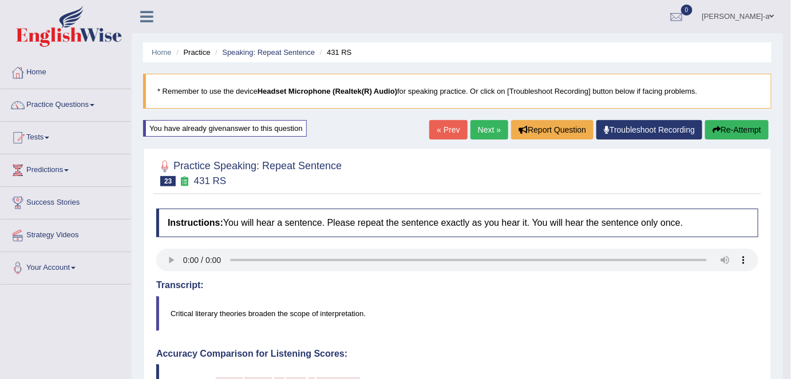
click at [721, 130] on button "Re-Attempt" at bounding box center [737, 129] width 64 height 19
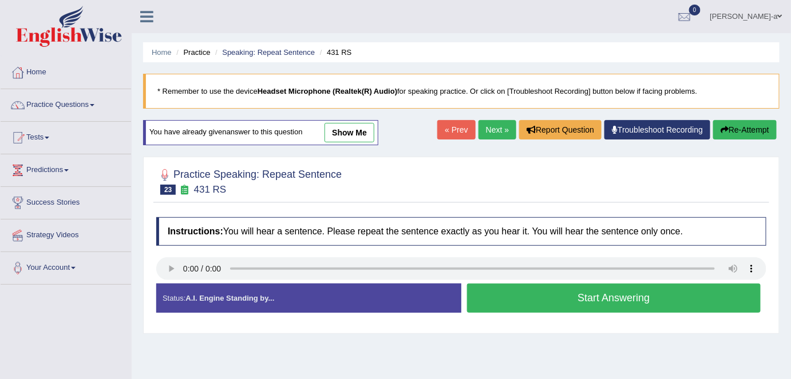
click at [628, 298] on button "Start Answering" at bounding box center [614, 298] width 294 height 29
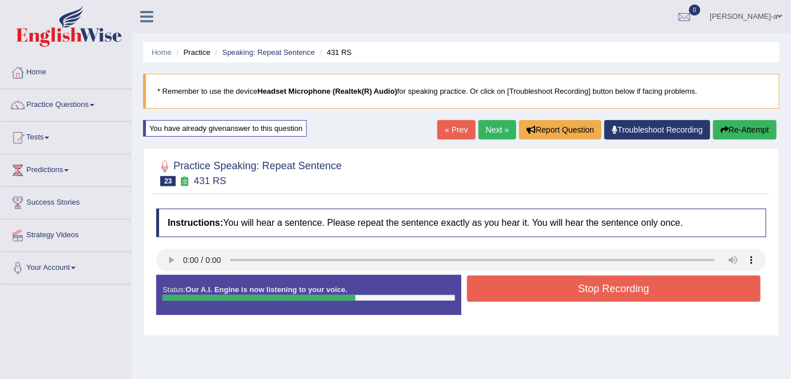
click at [628, 284] on button "Stop Recording" at bounding box center [614, 289] width 294 height 26
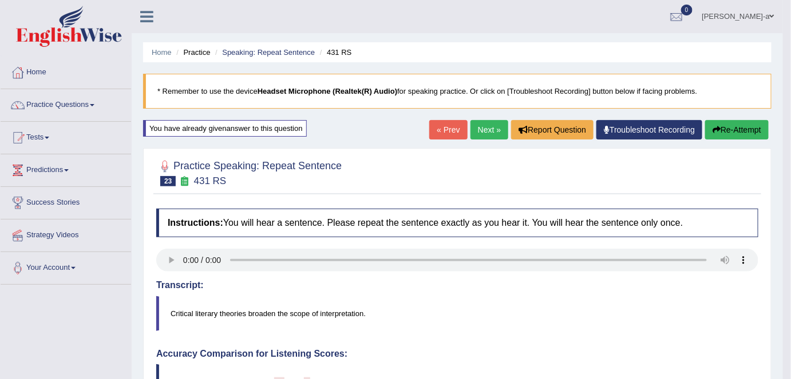
click at [740, 128] on button "Re-Attempt" at bounding box center [737, 129] width 64 height 19
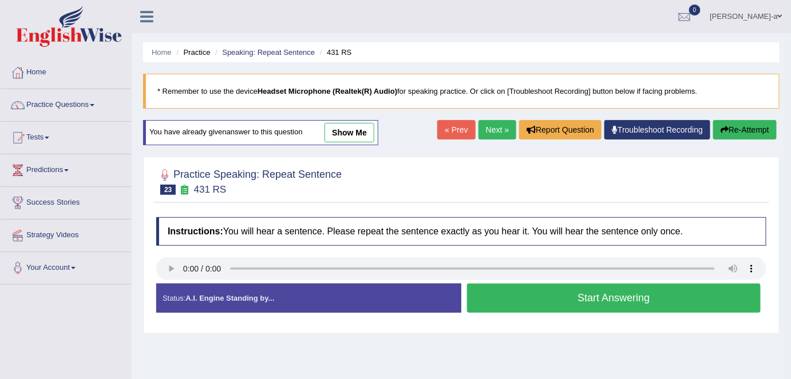
click at [564, 294] on button "Start Answering" at bounding box center [614, 298] width 294 height 29
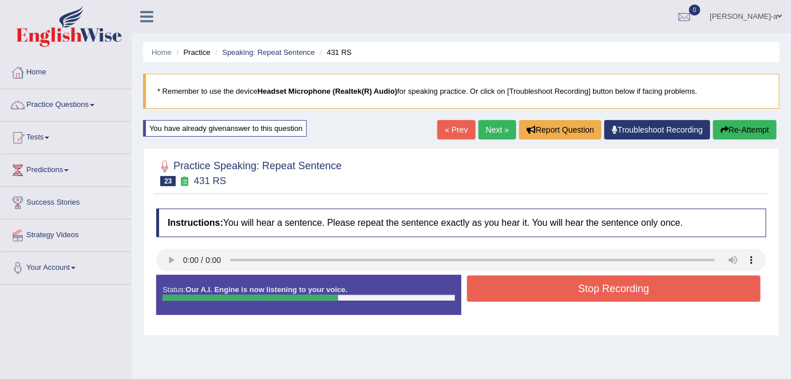
click at [584, 290] on button "Stop Recording" at bounding box center [614, 289] width 294 height 26
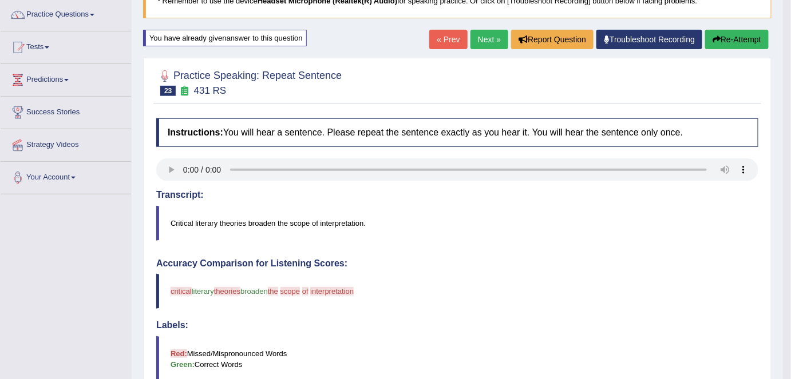
scroll to position [93, 0]
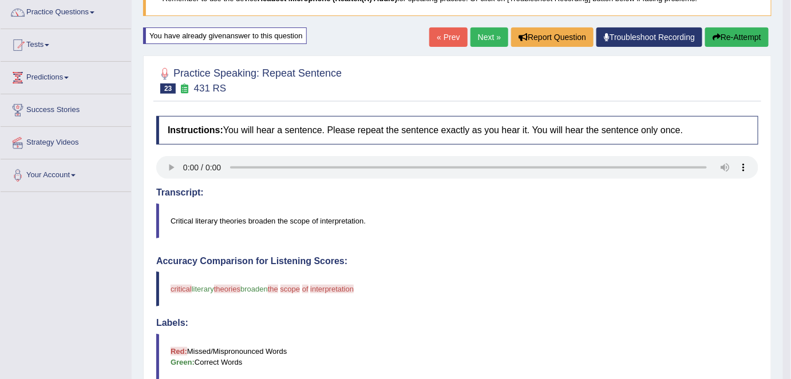
click at [734, 33] on button "Re-Attempt" at bounding box center [737, 36] width 64 height 19
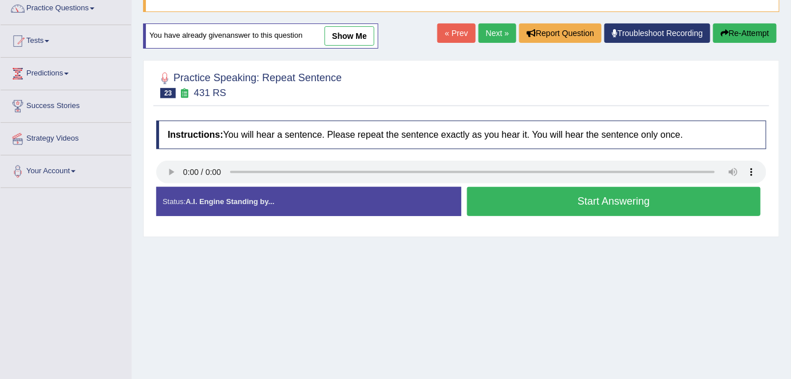
click at [607, 201] on button "Start Answering" at bounding box center [614, 201] width 294 height 29
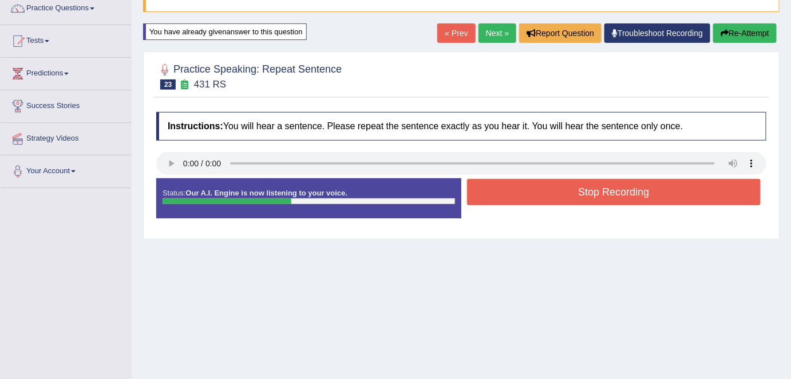
click at [608, 192] on button "Stop Recording" at bounding box center [614, 192] width 294 height 26
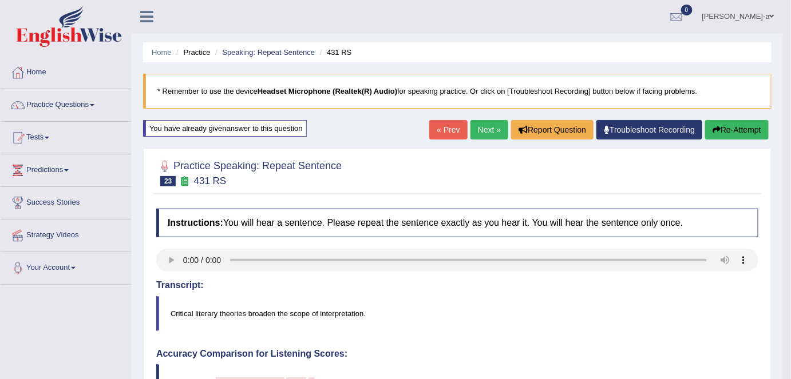
click at [719, 126] on button "Re-Attempt" at bounding box center [737, 129] width 64 height 19
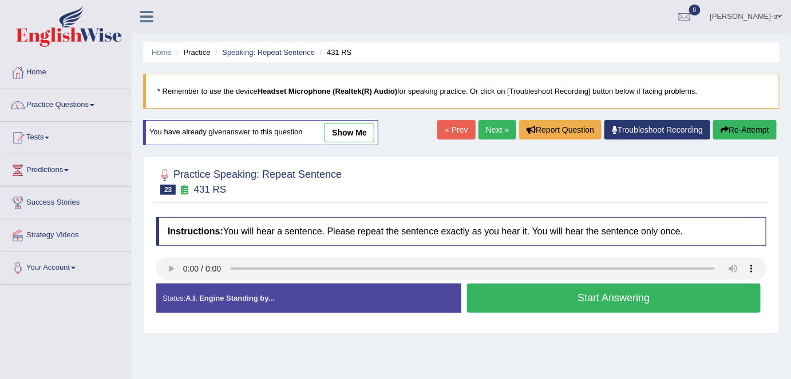
click at [623, 298] on button "Start Answering" at bounding box center [614, 298] width 294 height 29
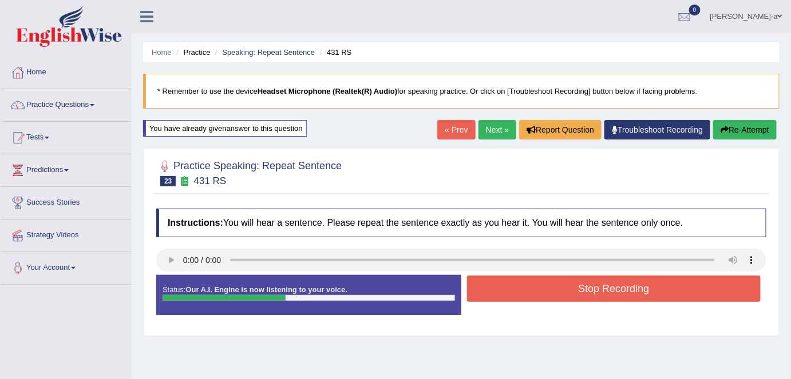
click at [623, 295] on button "Stop Recording" at bounding box center [614, 289] width 294 height 26
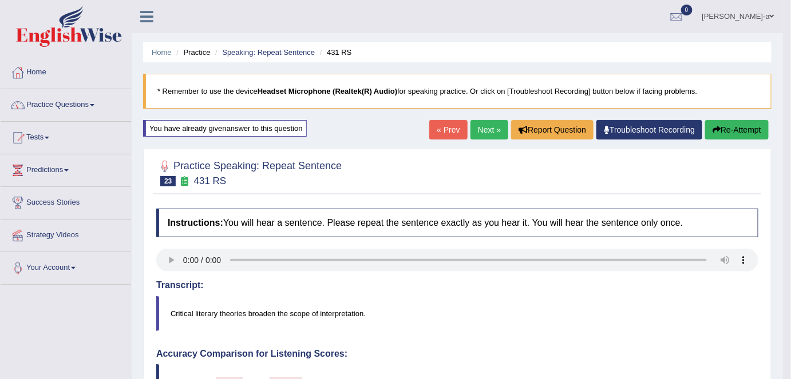
click at [739, 129] on button "Re-Attempt" at bounding box center [737, 129] width 64 height 19
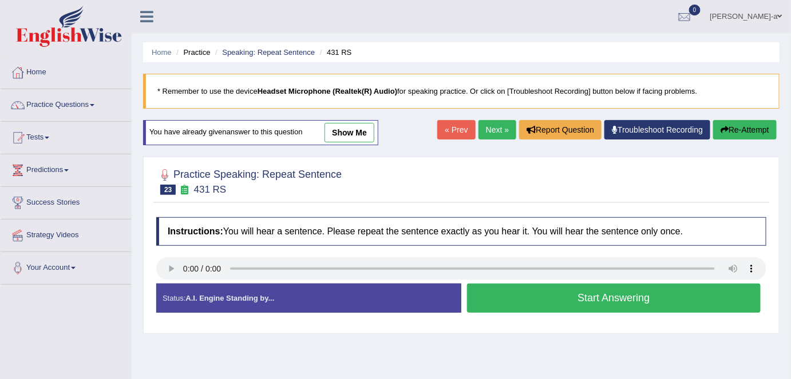
click at [636, 295] on button "Start Answering" at bounding box center [614, 298] width 294 height 29
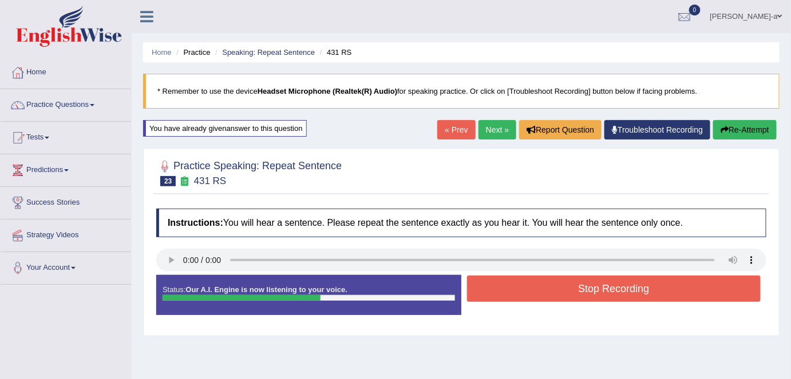
click at [637, 287] on button "Stop Recording" at bounding box center [614, 289] width 294 height 26
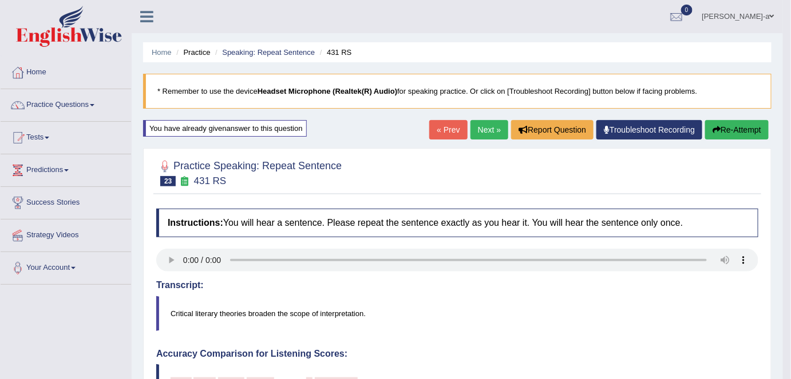
click at [739, 132] on button "Re-Attempt" at bounding box center [737, 129] width 64 height 19
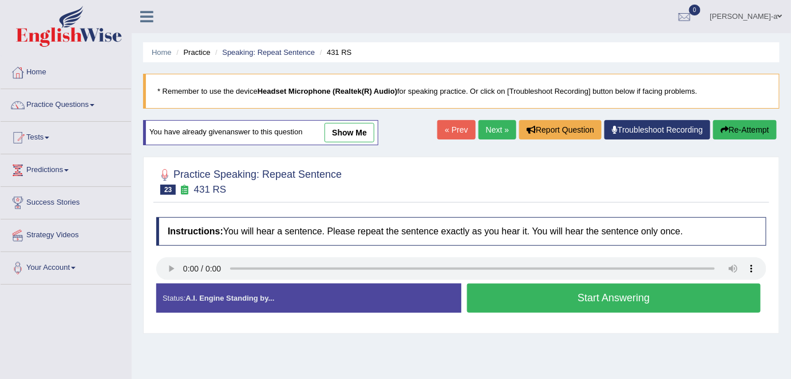
click at [587, 298] on button "Start Answering" at bounding box center [614, 298] width 294 height 29
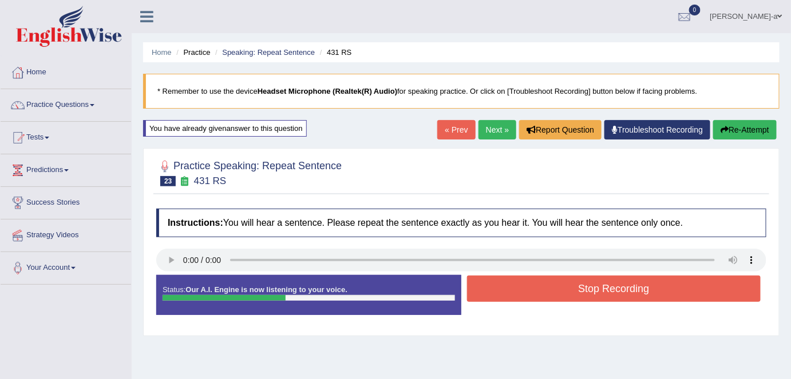
click at [589, 291] on button "Stop Recording" at bounding box center [614, 289] width 294 height 26
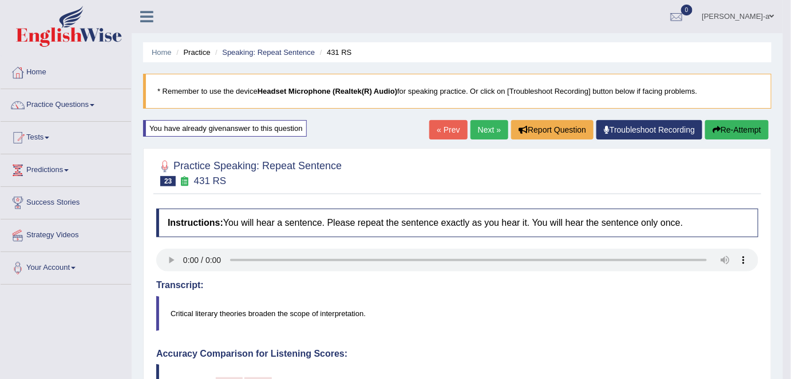
click at [736, 129] on button "Re-Attempt" at bounding box center [737, 129] width 64 height 19
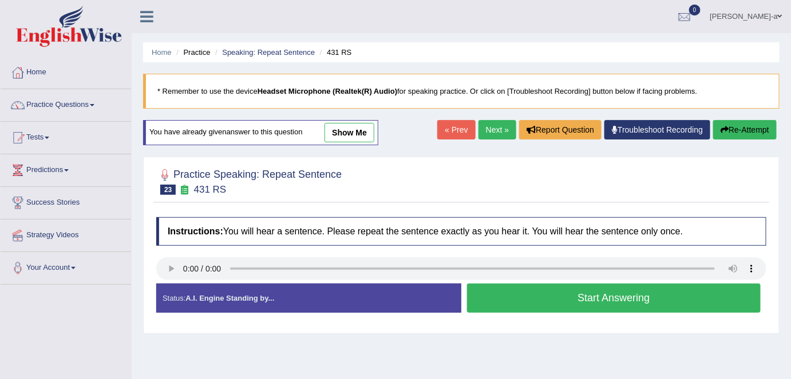
click at [616, 302] on button "Start Answering" at bounding box center [614, 298] width 294 height 29
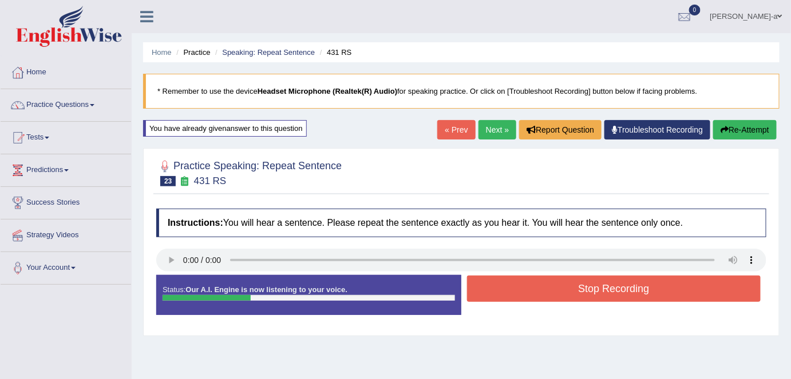
click at [616, 288] on button "Stop Recording" at bounding box center [614, 289] width 294 height 26
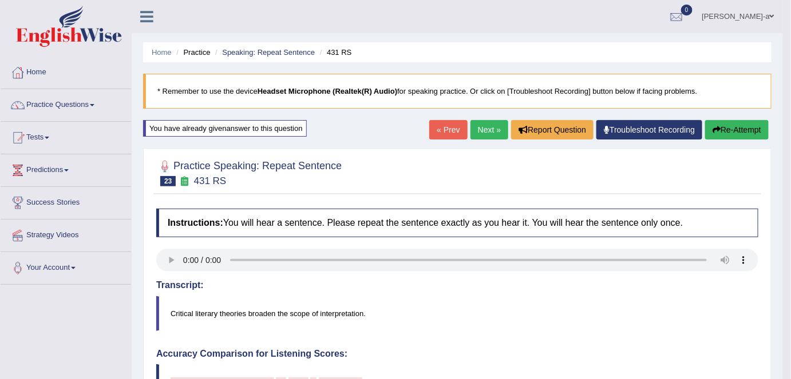
click at [735, 129] on button "Re-Attempt" at bounding box center [737, 129] width 64 height 19
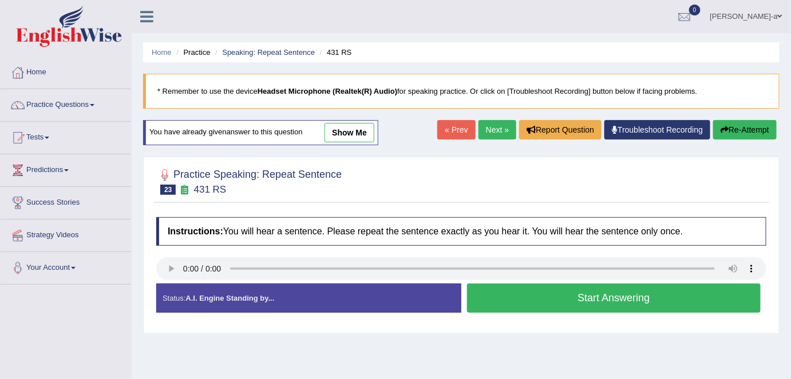
click at [611, 300] on button "Start Answering" at bounding box center [614, 298] width 294 height 29
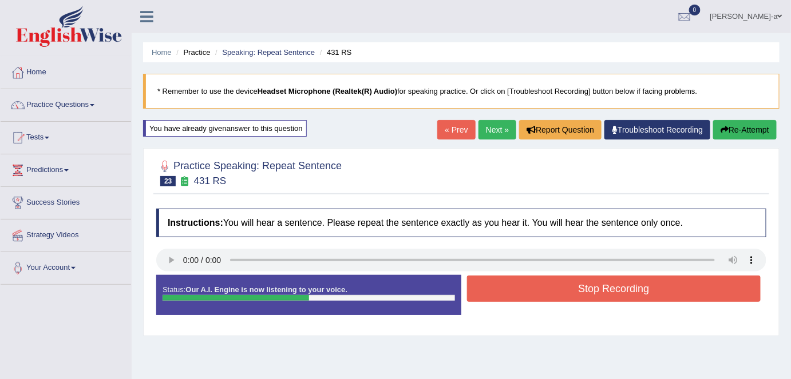
click at [609, 287] on button "Stop Recording" at bounding box center [614, 289] width 294 height 26
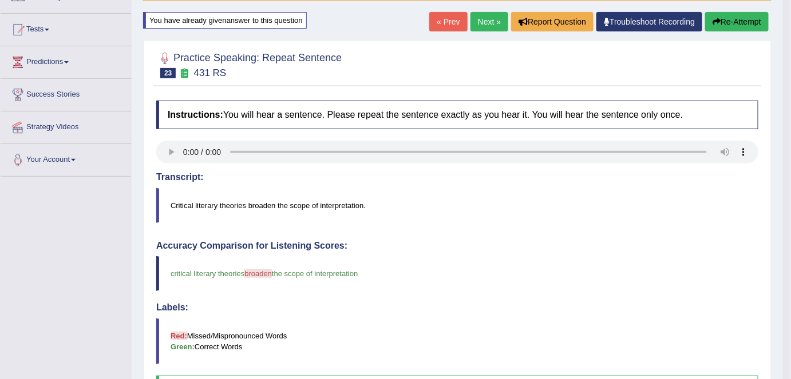
scroll to position [108, 0]
click at [488, 20] on link "Next »" at bounding box center [489, 21] width 38 height 19
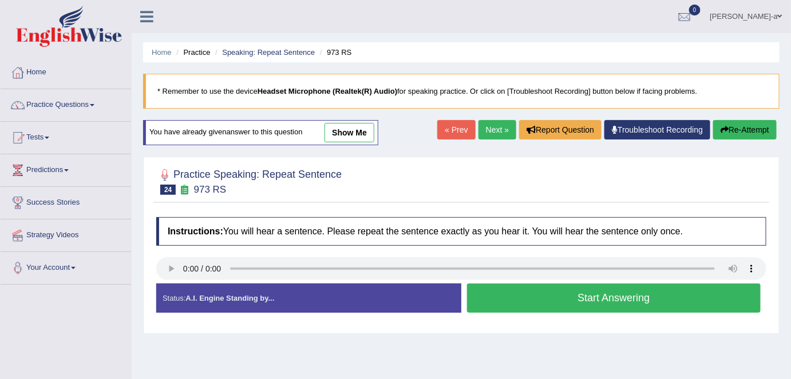
click at [632, 300] on button "Start Answering" at bounding box center [614, 298] width 294 height 29
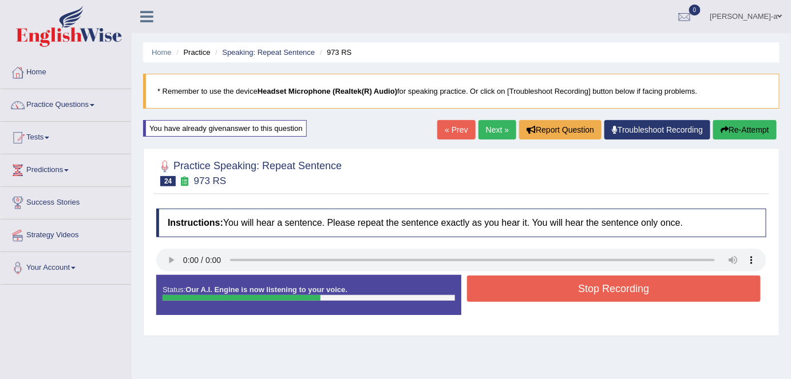
click at [628, 288] on button "Stop Recording" at bounding box center [614, 289] width 294 height 26
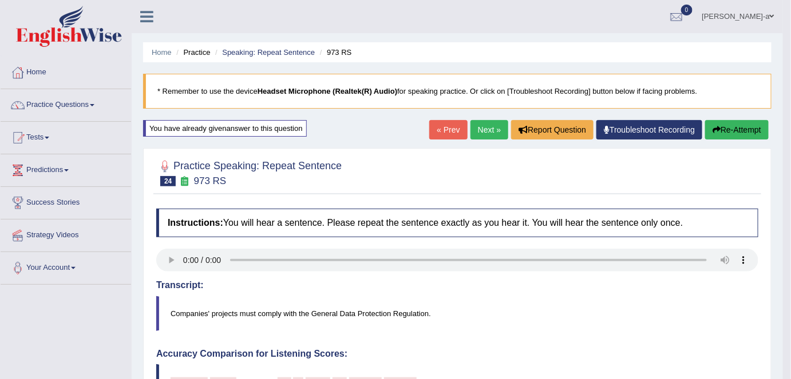
click at [735, 128] on button "Re-Attempt" at bounding box center [737, 129] width 64 height 19
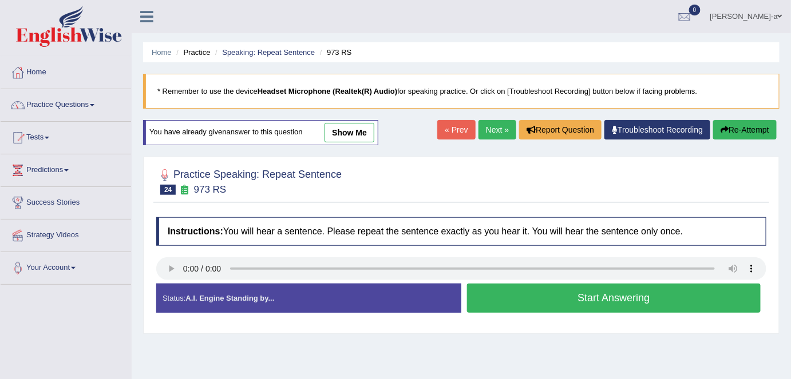
click at [595, 296] on button "Start Answering" at bounding box center [614, 298] width 294 height 29
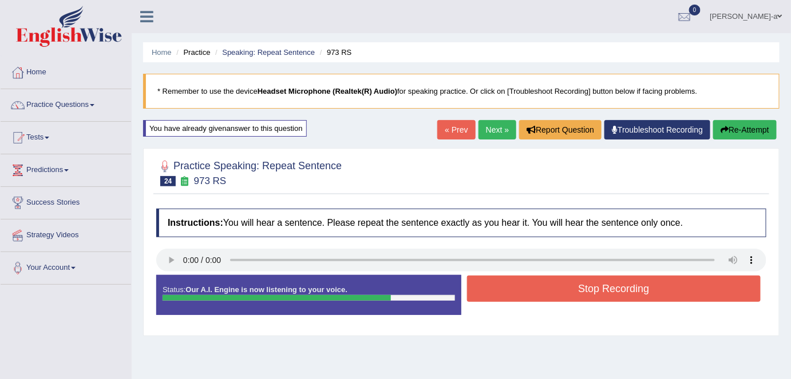
click at [596, 290] on button "Stop Recording" at bounding box center [614, 289] width 294 height 26
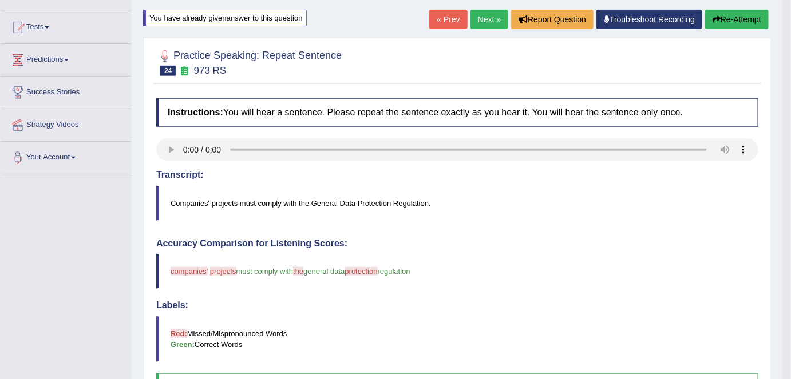
scroll to position [117, 0]
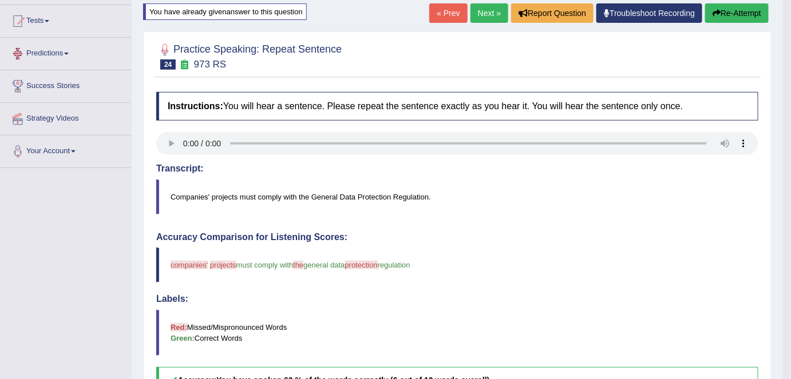
click at [73, 52] on link "Predictions" at bounding box center [66, 52] width 130 height 29
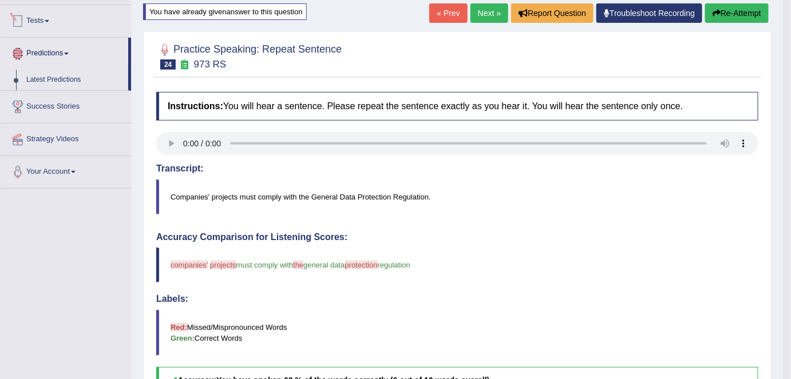
click at [81, 25] on link "Tests" at bounding box center [66, 19] width 130 height 29
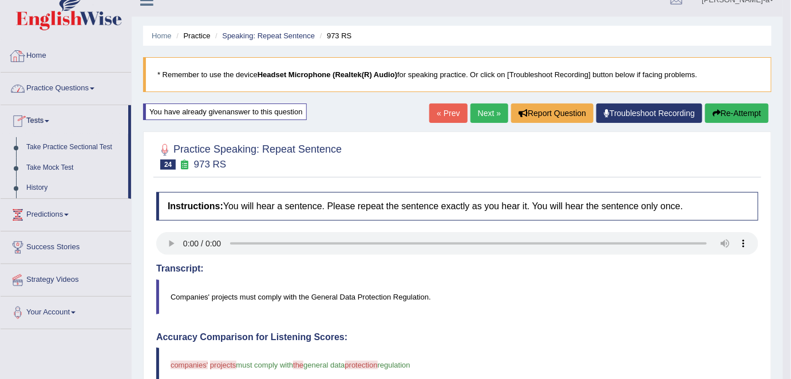
scroll to position [10, 0]
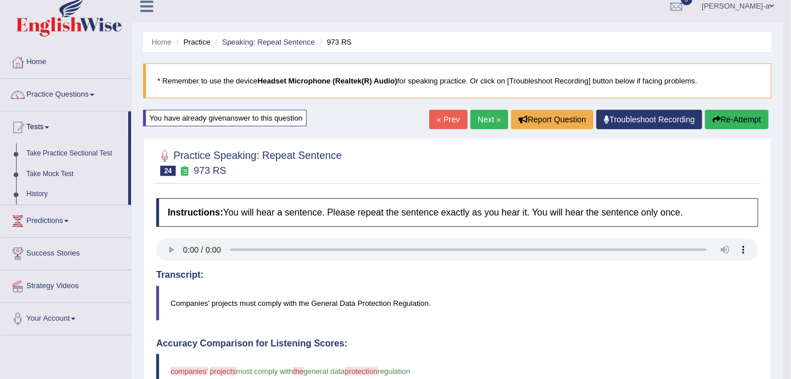
click at [88, 91] on link "Practice Questions" at bounding box center [66, 93] width 130 height 29
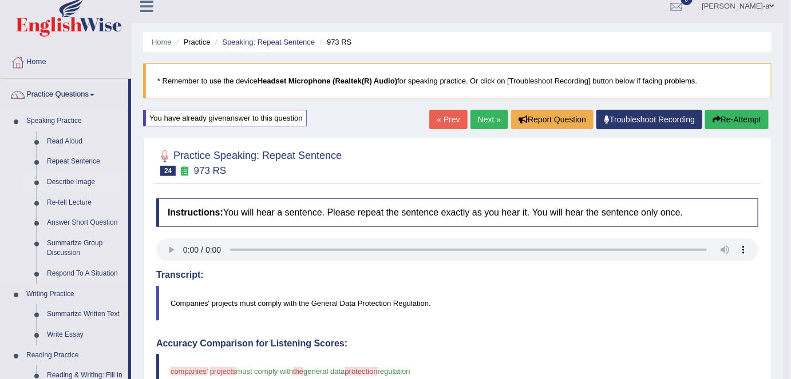
click at [82, 183] on link "Describe Image" at bounding box center [85, 182] width 86 height 21
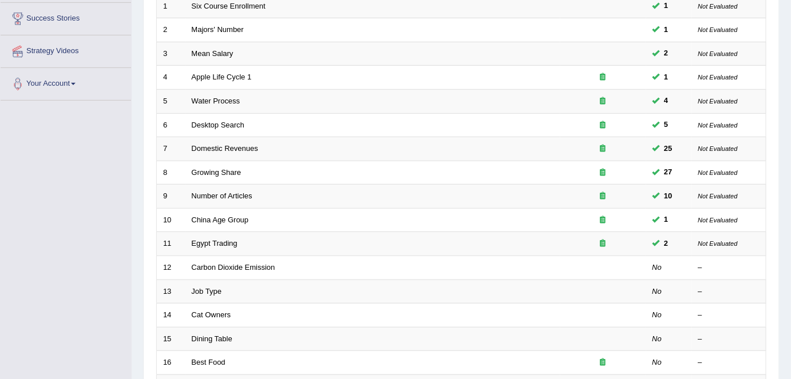
scroll to position [183, 0]
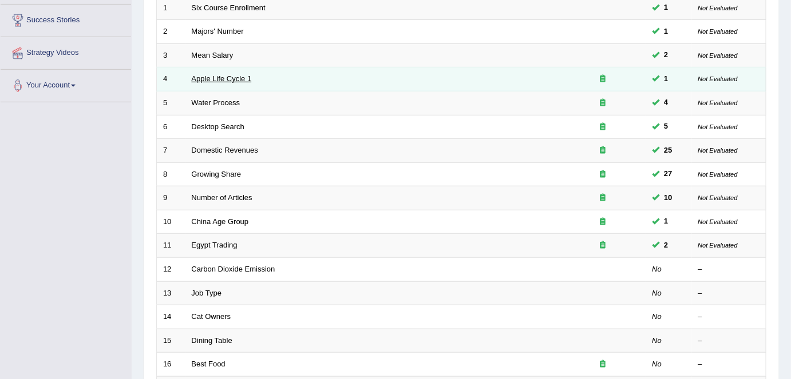
click at [247, 80] on link "Apple Life Cycle 1" at bounding box center [222, 78] width 60 height 9
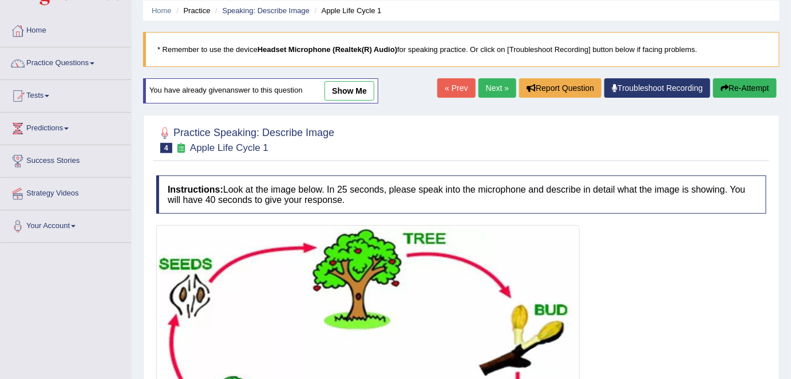
scroll to position [41, 0]
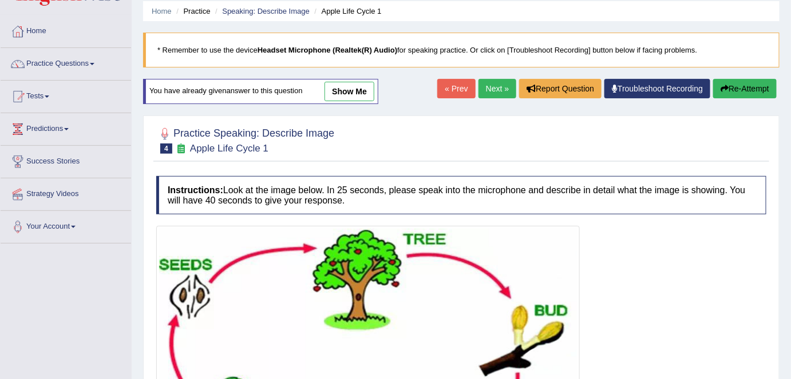
click at [358, 95] on link "show me" at bounding box center [349, 91] width 50 height 19
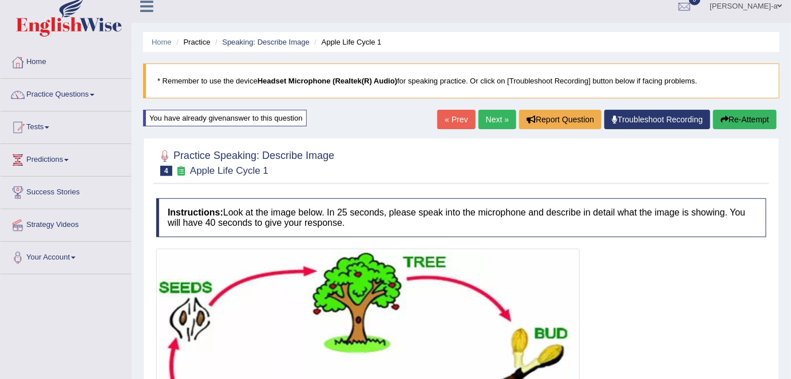
scroll to position [0, 0]
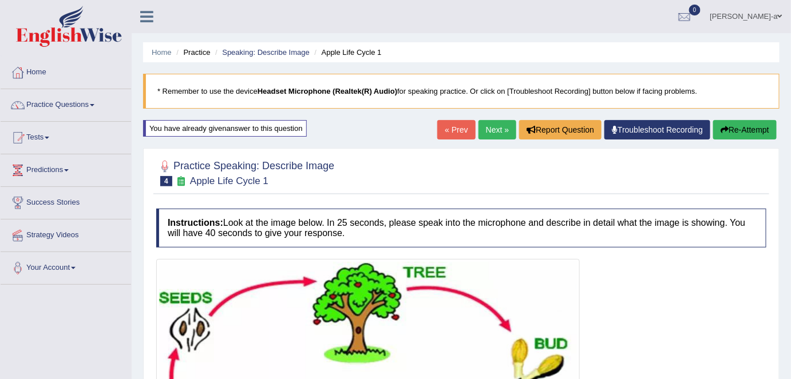
click at [500, 130] on link "Next »" at bounding box center [497, 129] width 38 height 19
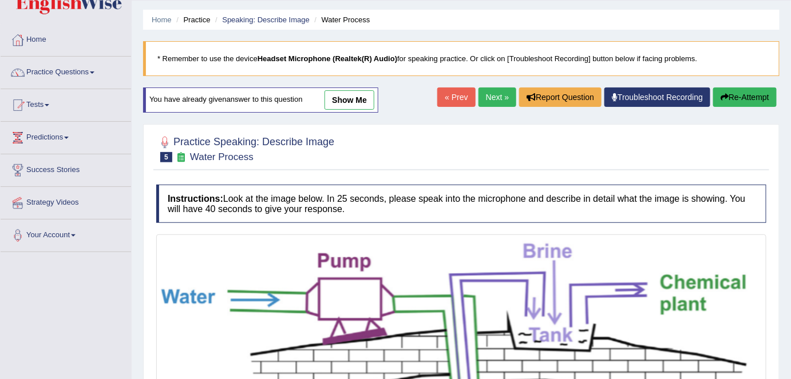
scroll to position [22, 0]
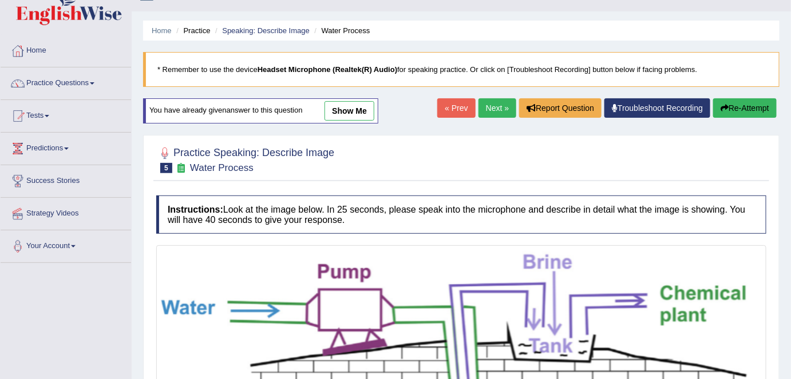
click at [361, 110] on link "show me" at bounding box center [349, 110] width 50 height 19
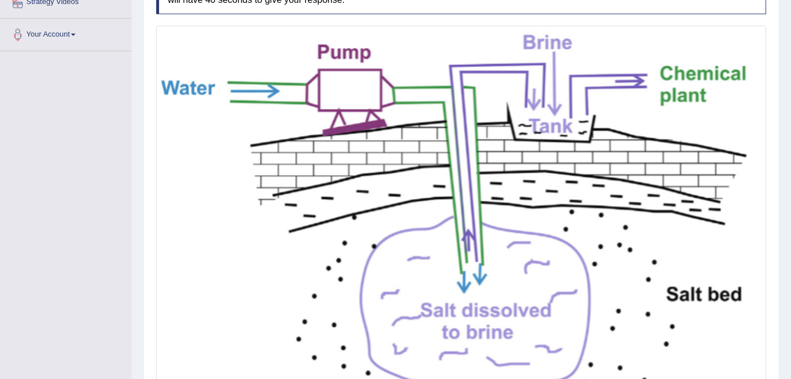
scroll to position [0, 0]
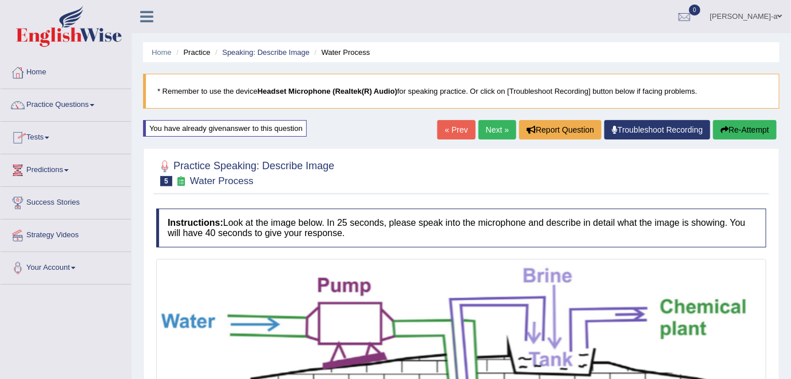
click at [494, 129] on link "Next »" at bounding box center [497, 129] width 38 height 19
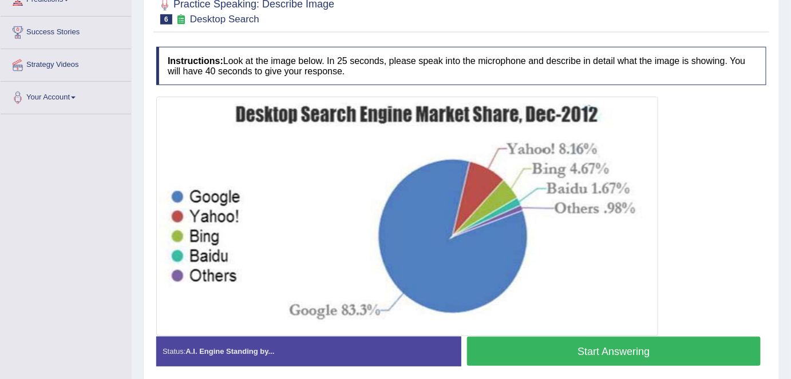
scroll to position [165, 0]
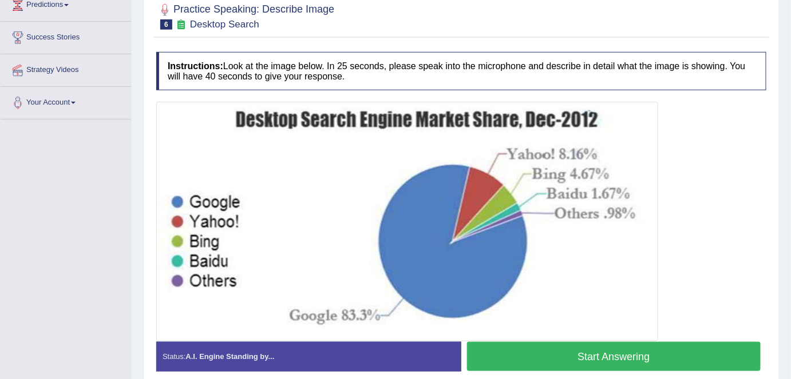
click at [601, 354] on button "Start Answering" at bounding box center [614, 356] width 294 height 29
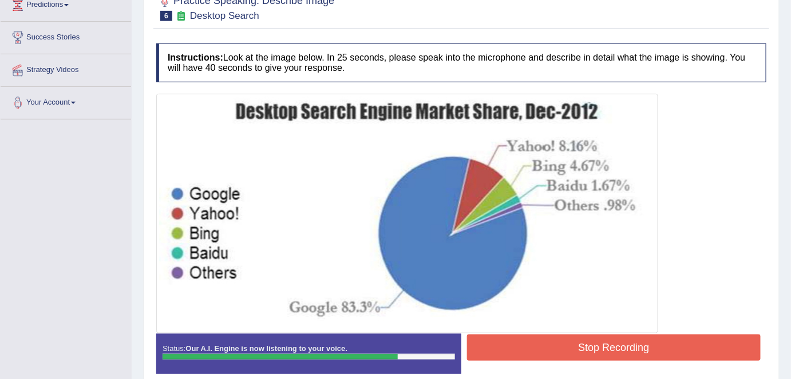
click at [603, 345] on button "Stop Recording" at bounding box center [614, 348] width 294 height 26
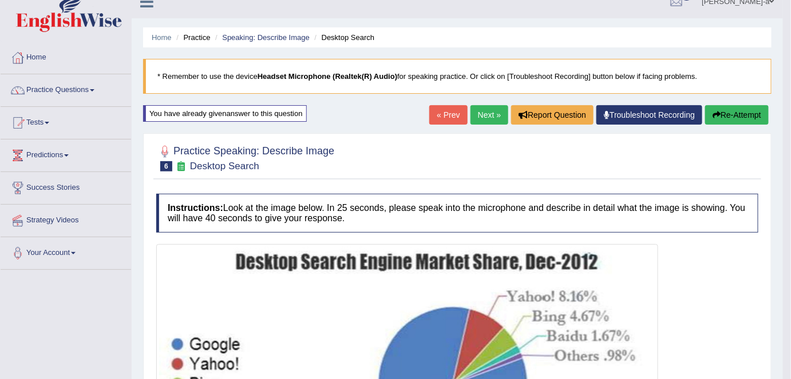
scroll to position [0, 0]
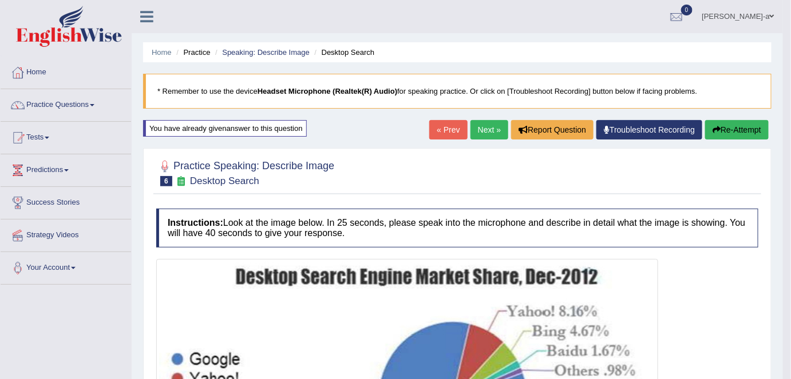
click at [482, 128] on link "Next »" at bounding box center [489, 129] width 38 height 19
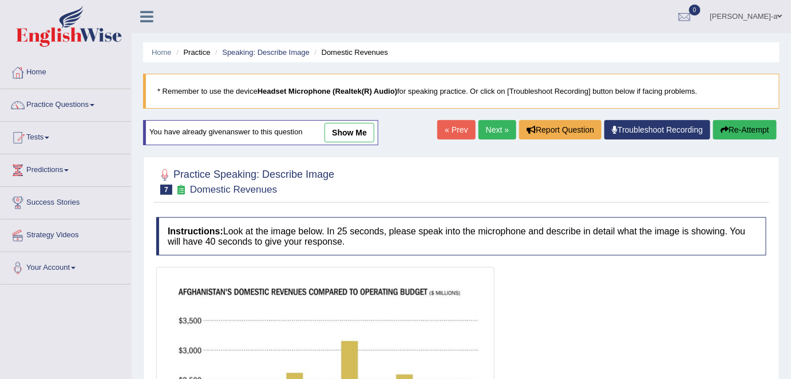
click at [357, 129] on link "show me" at bounding box center [349, 132] width 50 height 19
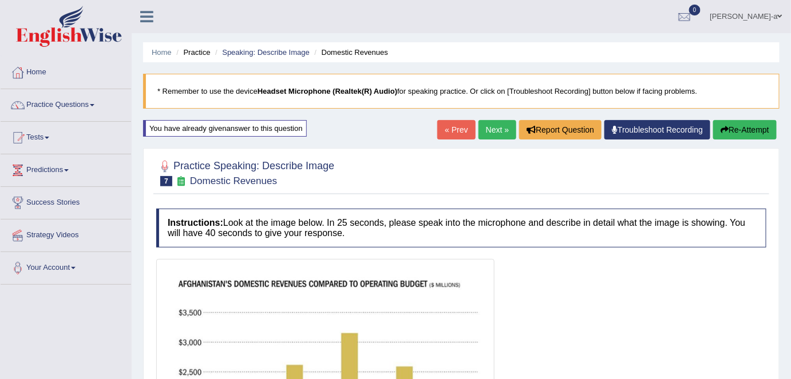
click at [494, 129] on link "Next »" at bounding box center [497, 129] width 38 height 19
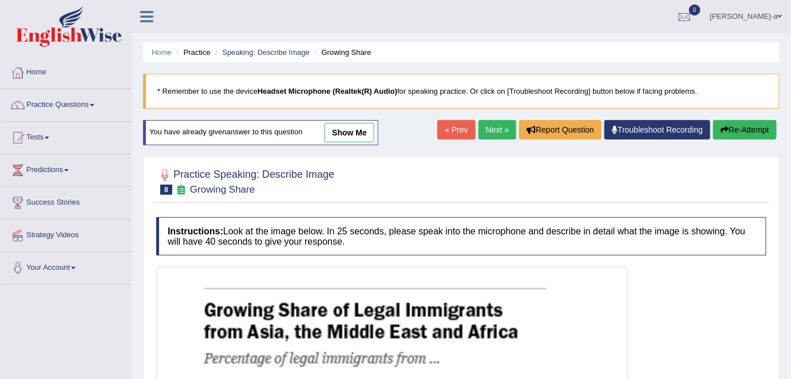
click at [354, 132] on link "show me" at bounding box center [349, 132] width 50 height 19
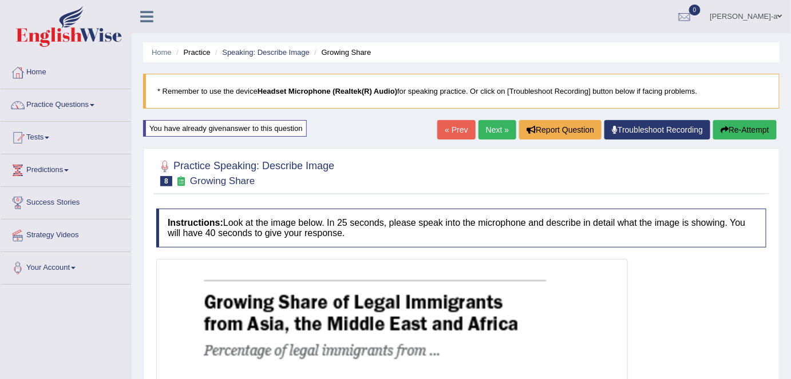
click at [499, 130] on link "Next »" at bounding box center [497, 129] width 38 height 19
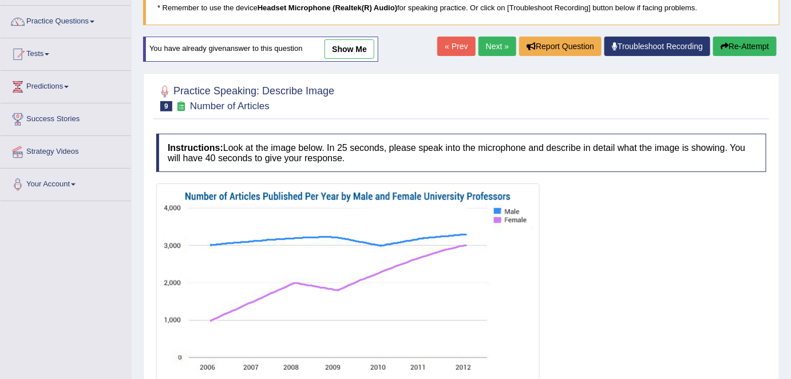
scroll to position [51, 0]
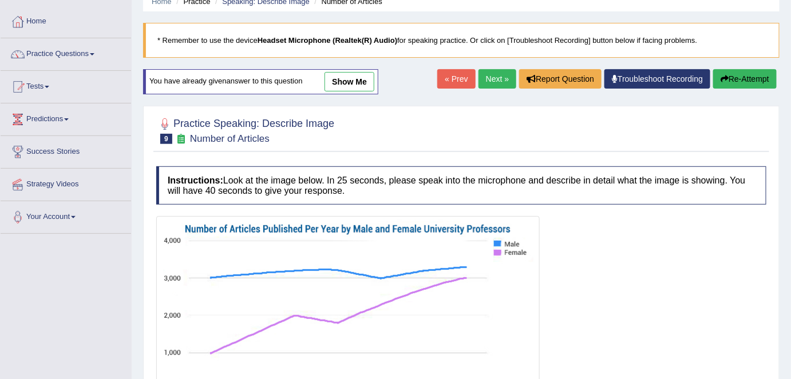
click at [355, 81] on link "show me" at bounding box center [349, 81] width 50 height 19
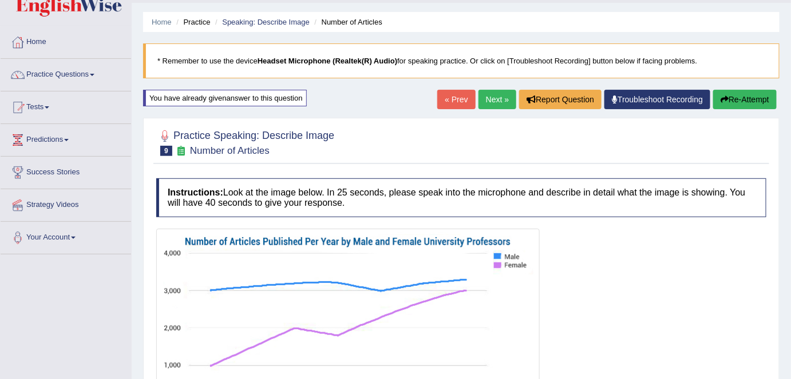
scroll to position [0, 0]
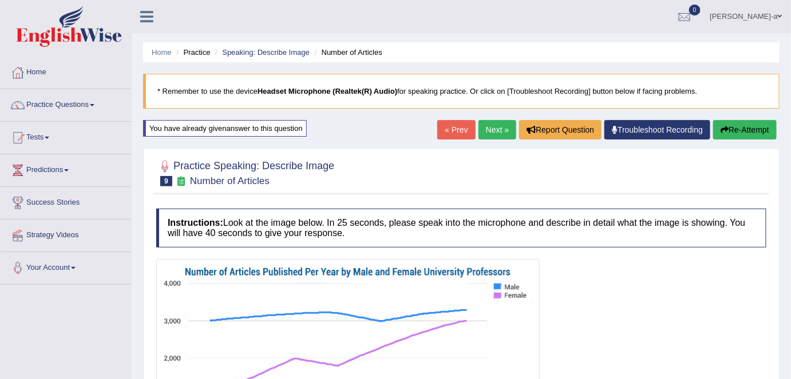
click at [488, 132] on link "Next »" at bounding box center [497, 129] width 38 height 19
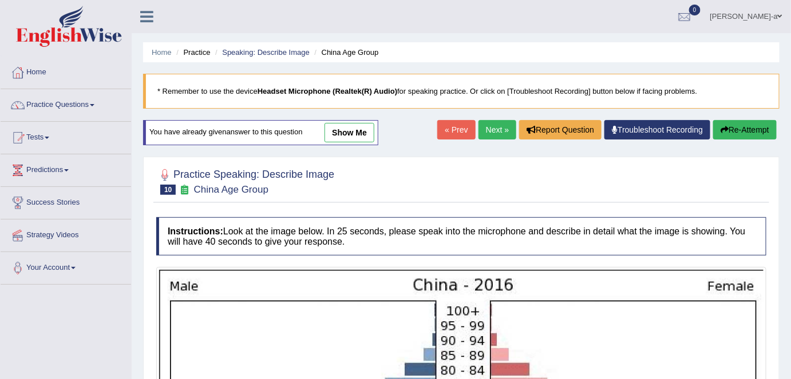
click at [345, 129] on link "show me" at bounding box center [349, 132] width 50 height 19
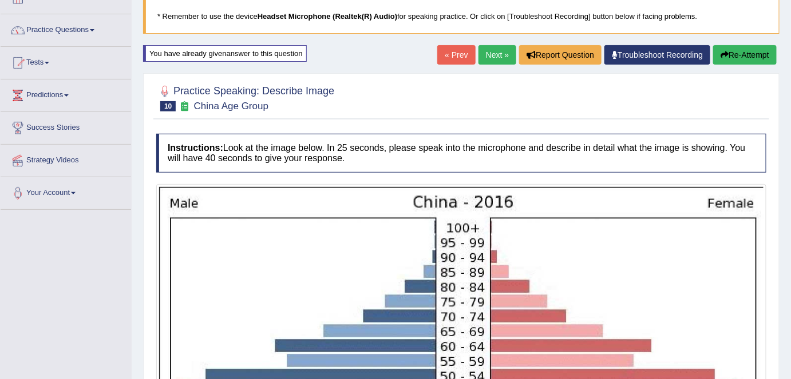
scroll to position [77, 0]
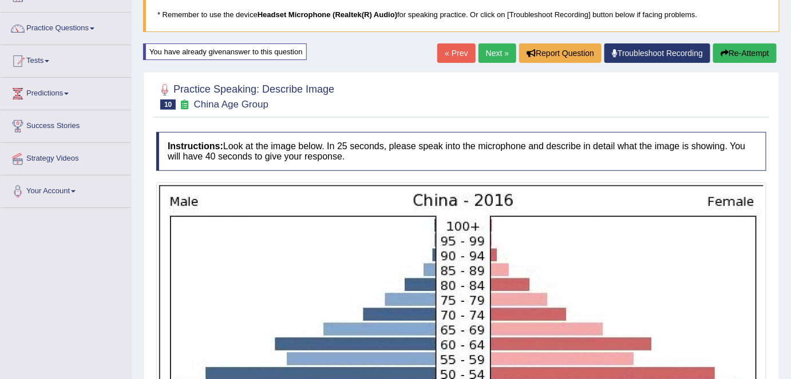
click at [496, 52] on link "Next »" at bounding box center [497, 52] width 38 height 19
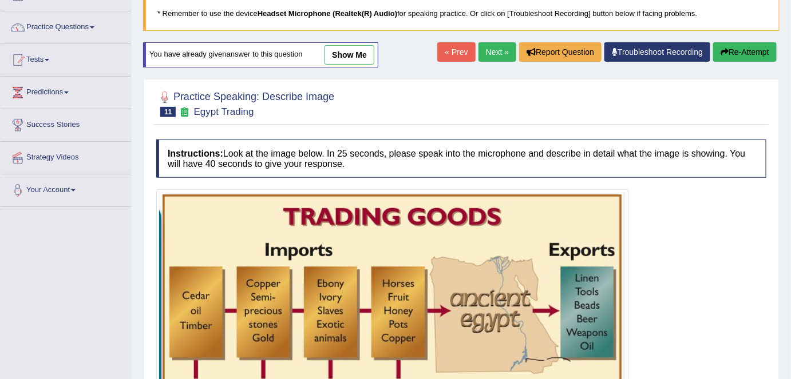
scroll to position [74, 0]
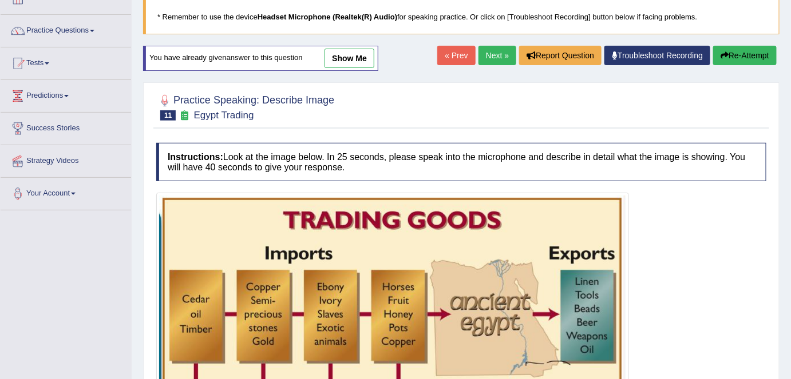
click at [357, 54] on link "show me" at bounding box center [349, 58] width 50 height 19
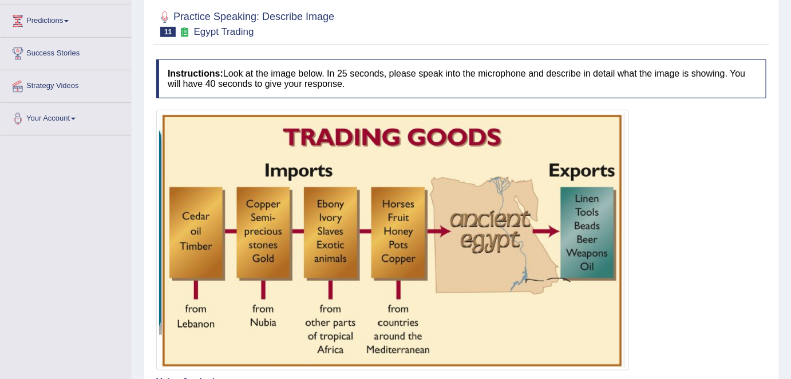
scroll to position [0, 0]
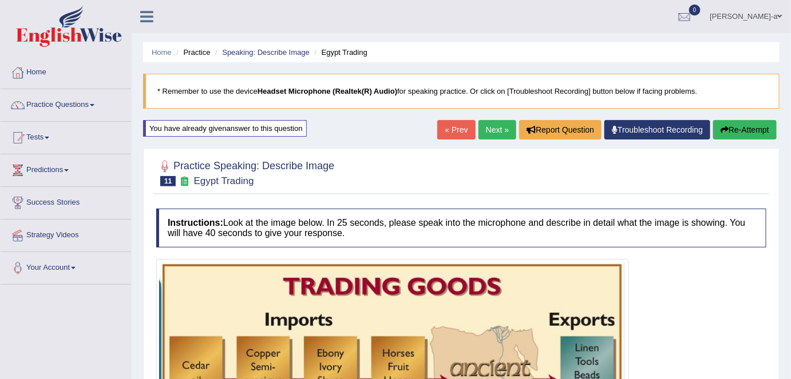
click at [496, 130] on link "Next »" at bounding box center [497, 129] width 38 height 19
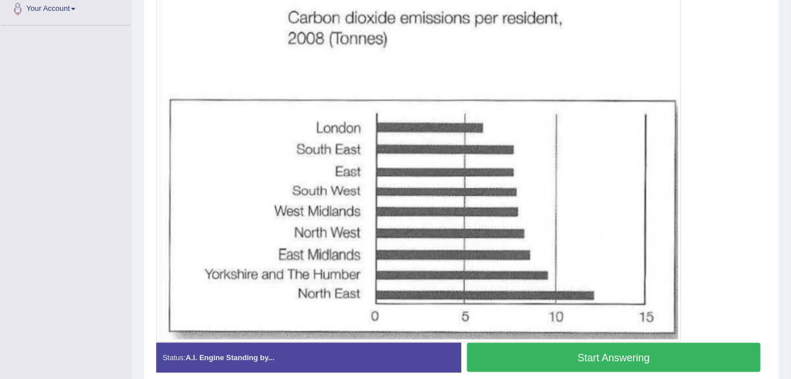
scroll to position [262, 0]
